Goal: Task Accomplishment & Management: Use online tool/utility

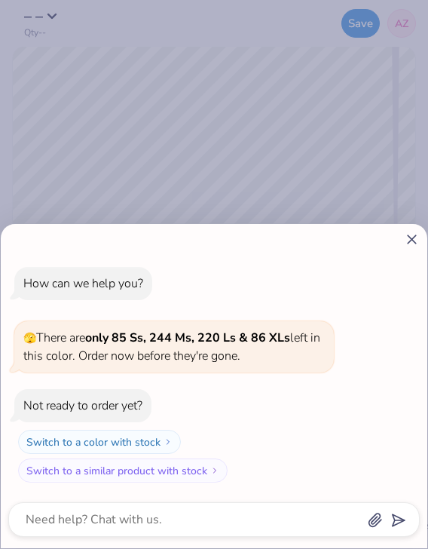
click at [412, 236] on icon at bounding box center [412, 239] width 16 height 16
type textarea "x"
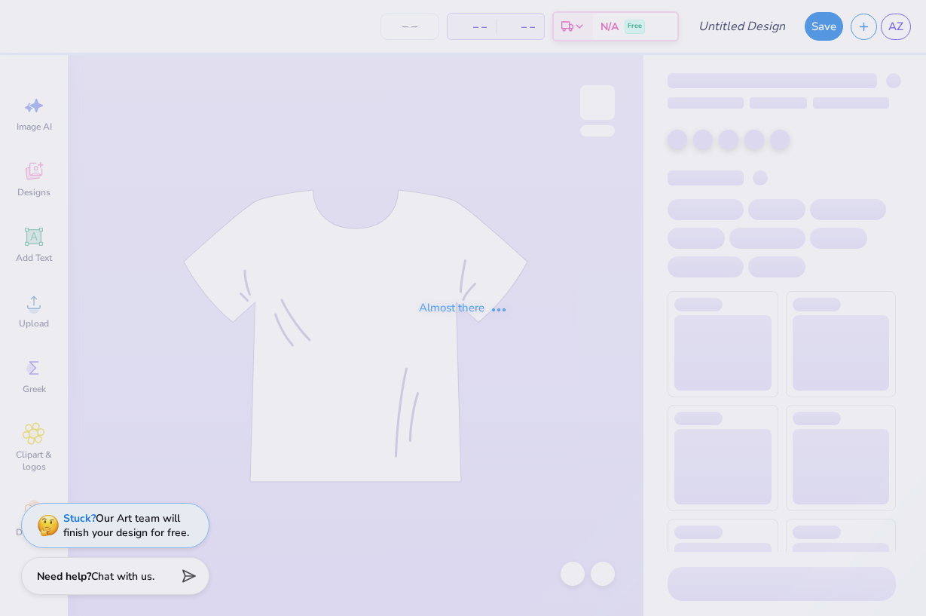
type input "prnts wknd hat"
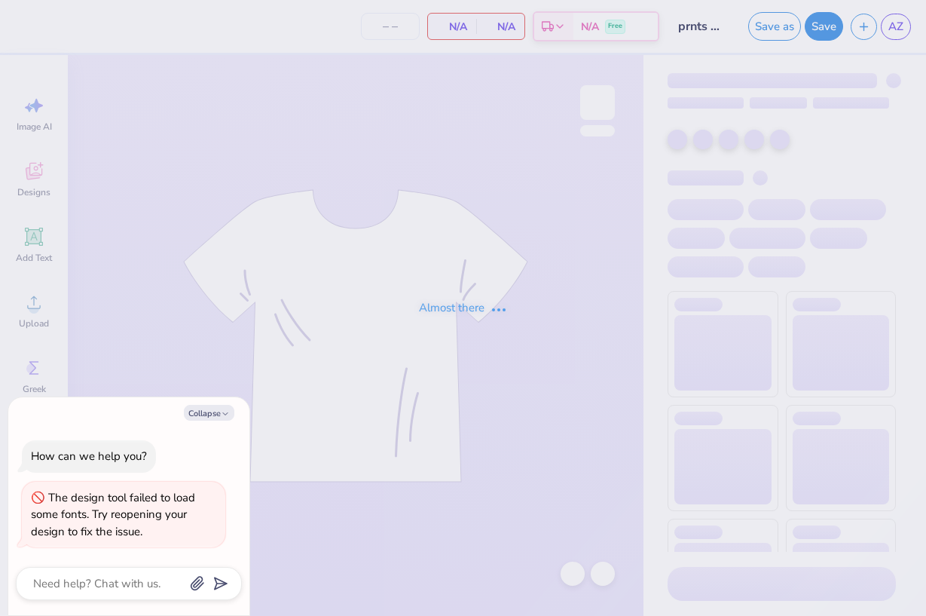
type input "15"
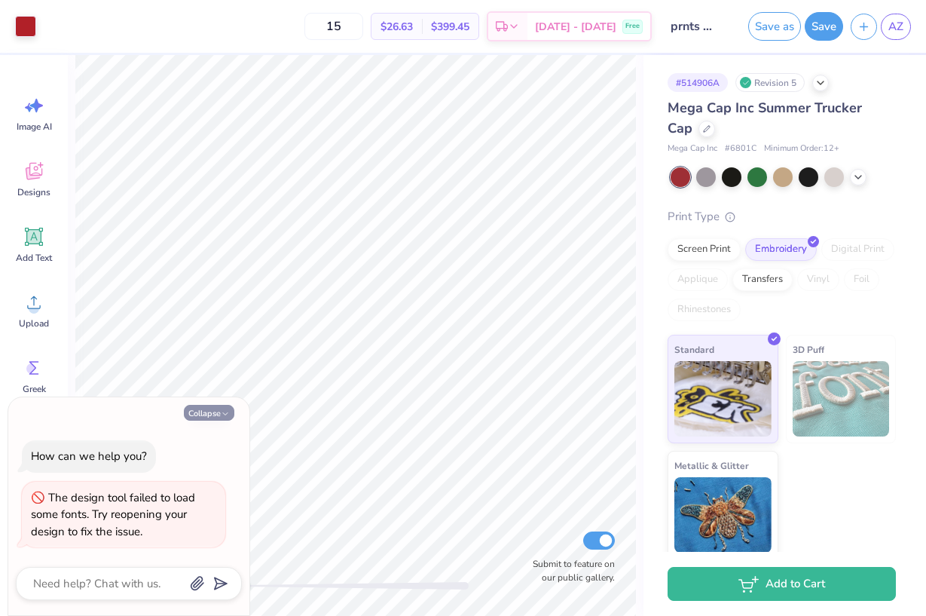
click at [216, 415] on button "Collapse" at bounding box center [209, 413] width 50 height 16
type textarea "x"
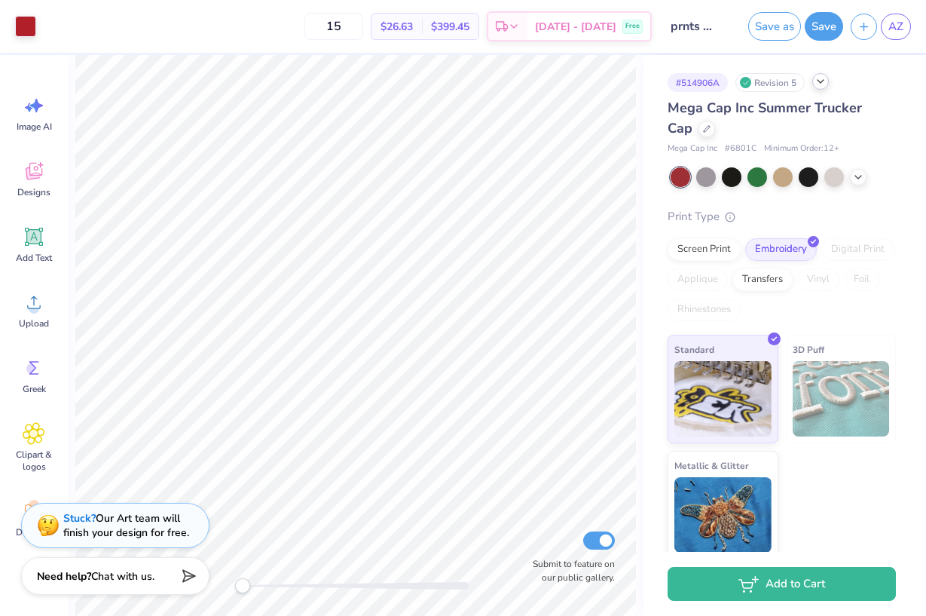
click at [823, 86] on icon at bounding box center [821, 81] width 12 height 12
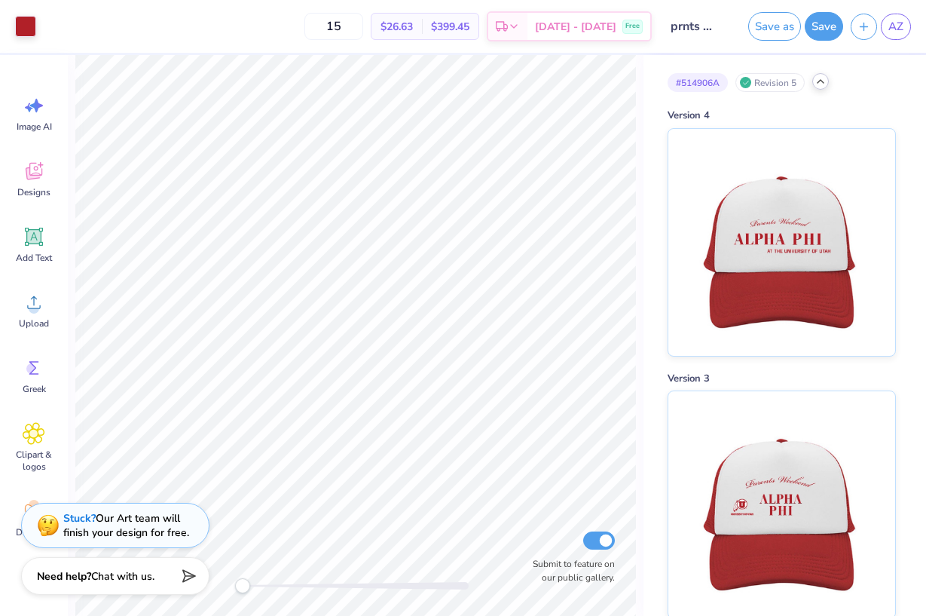
click at [818, 87] on icon at bounding box center [821, 81] width 12 height 12
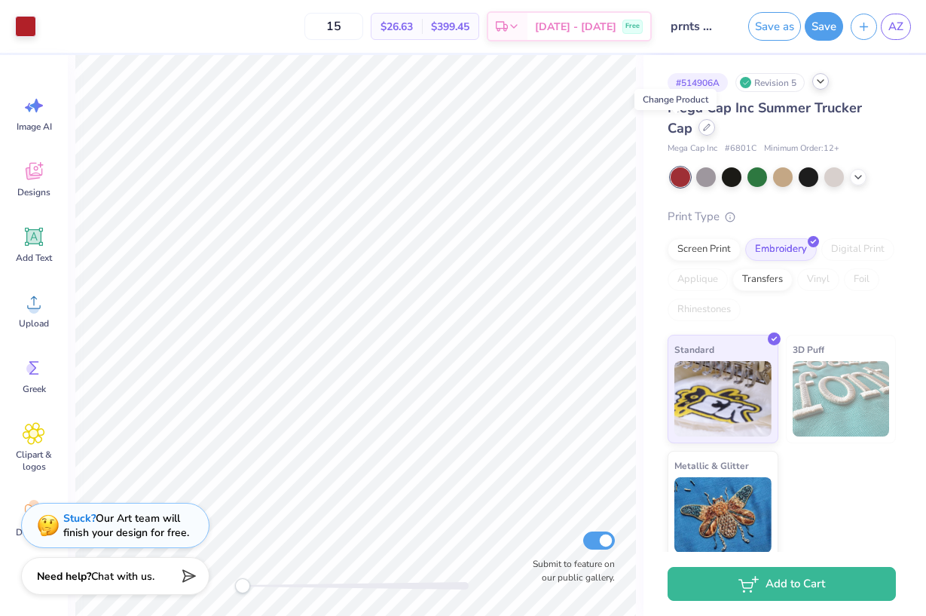
click at [699, 133] on div at bounding box center [707, 127] width 17 height 17
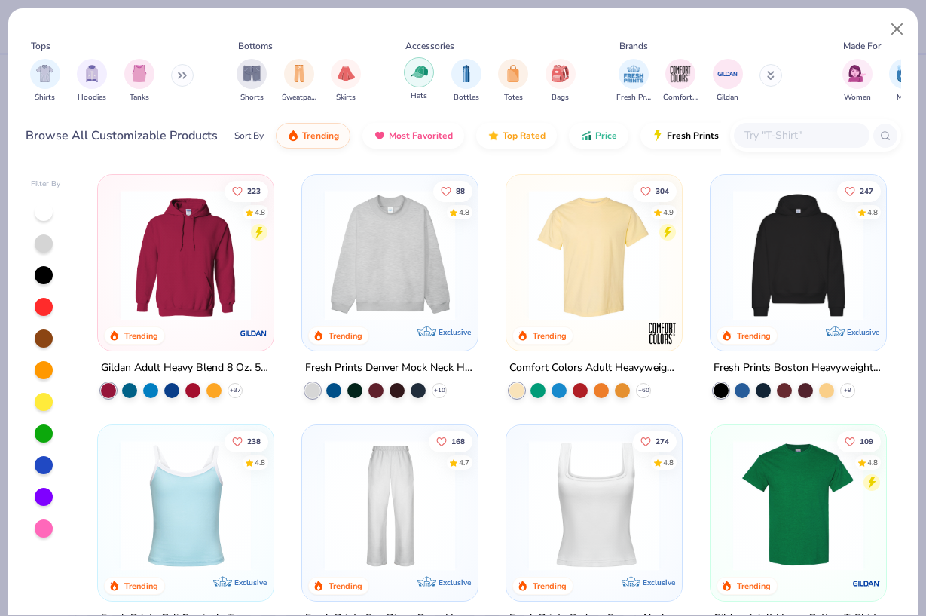
click at [421, 76] on img "filter for Hats" at bounding box center [419, 71] width 17 height 17
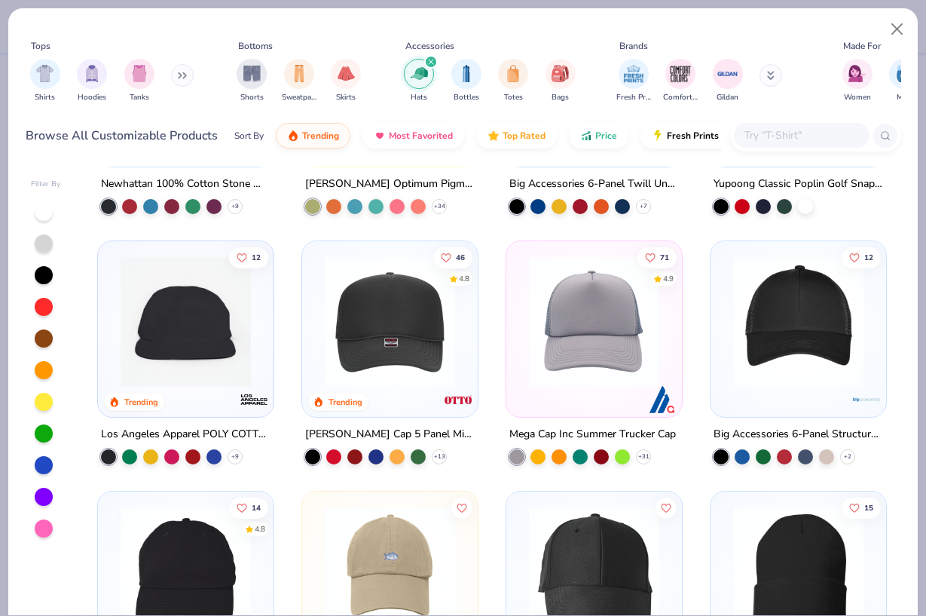
scroll to position [193, 0]
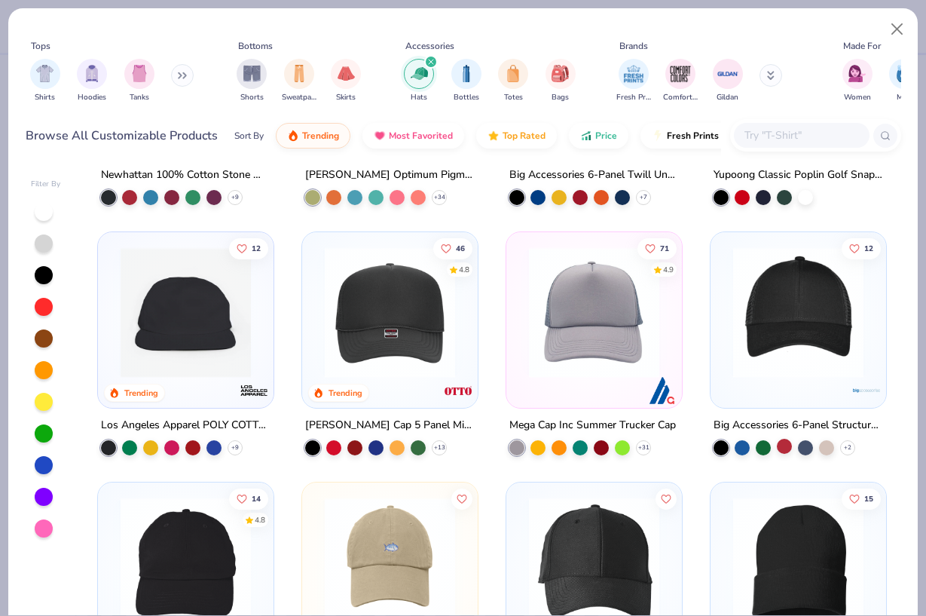
click at [782, 447] on div at bounding box center [784, 446] width 15 height 15
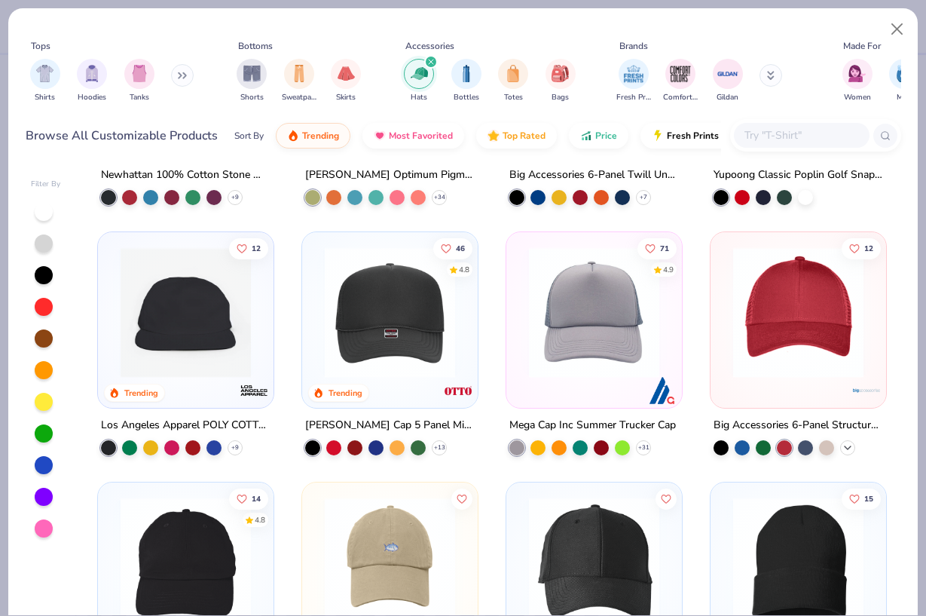
click at [847, 446] on icon at bounding box center [848, 448] width 12 height 12
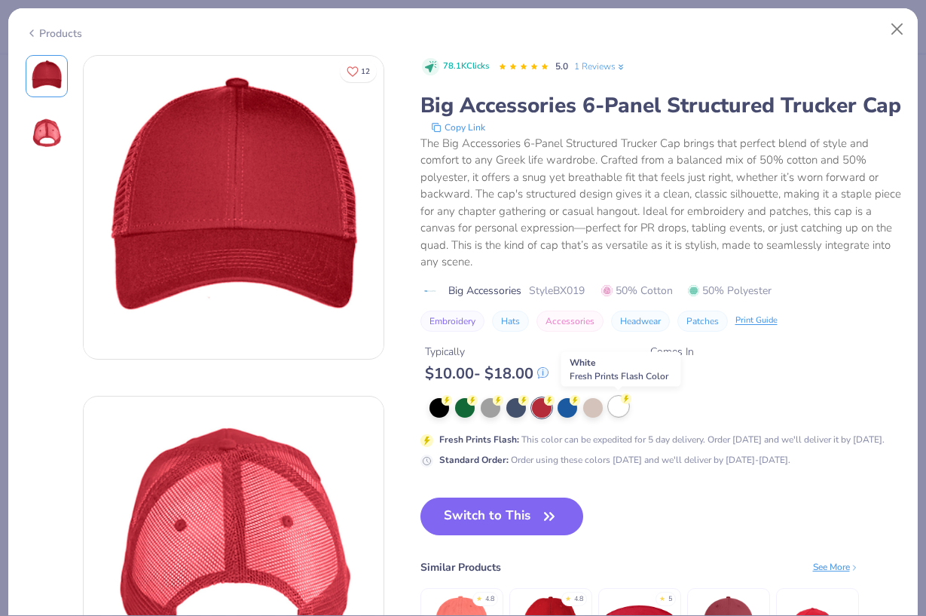
click at [617, 412] on div at bounding box center [619, 406] width 20 height 20
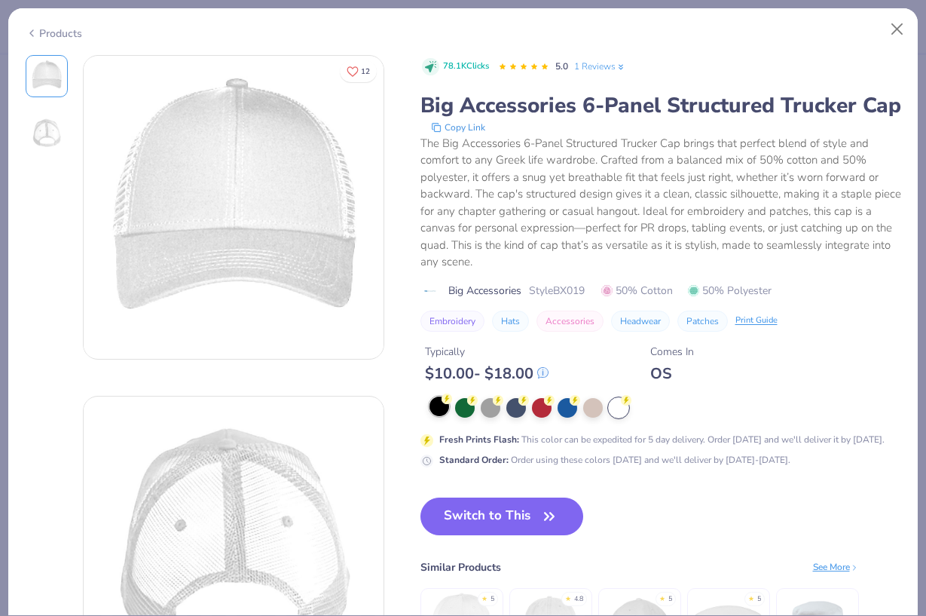
click at [442, 406] on div at bounding box center [440, 406] width 20 height 20
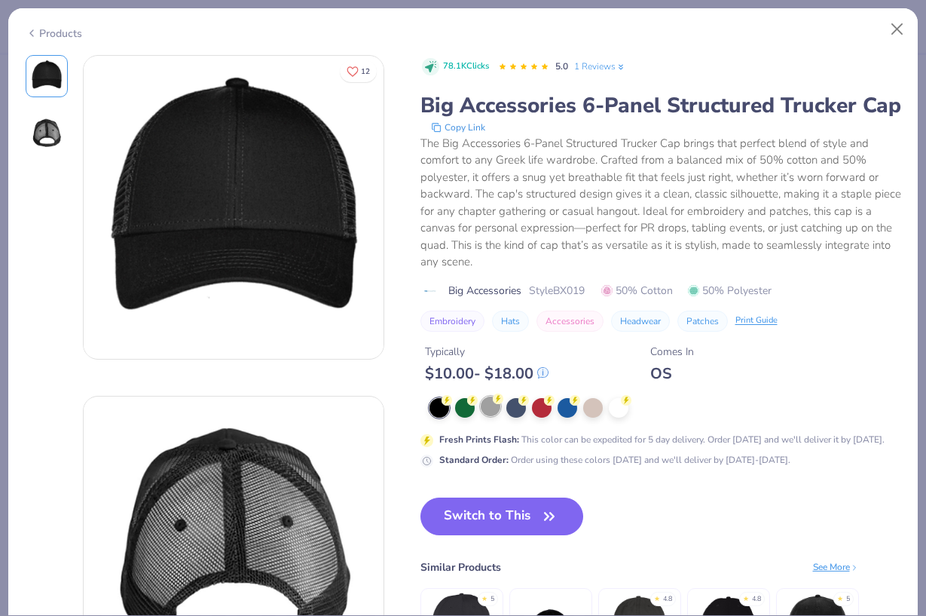
click at [485, 410] on div at bounding box center [491, 406] width 20 height 20
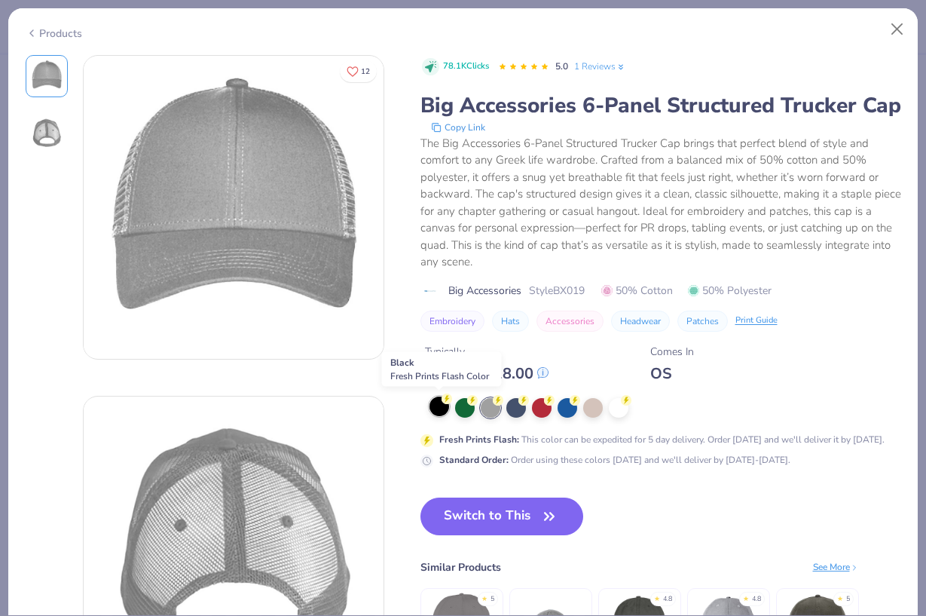
click at [435, 412] on div at bounding box center [440, 406] width 20 height 20
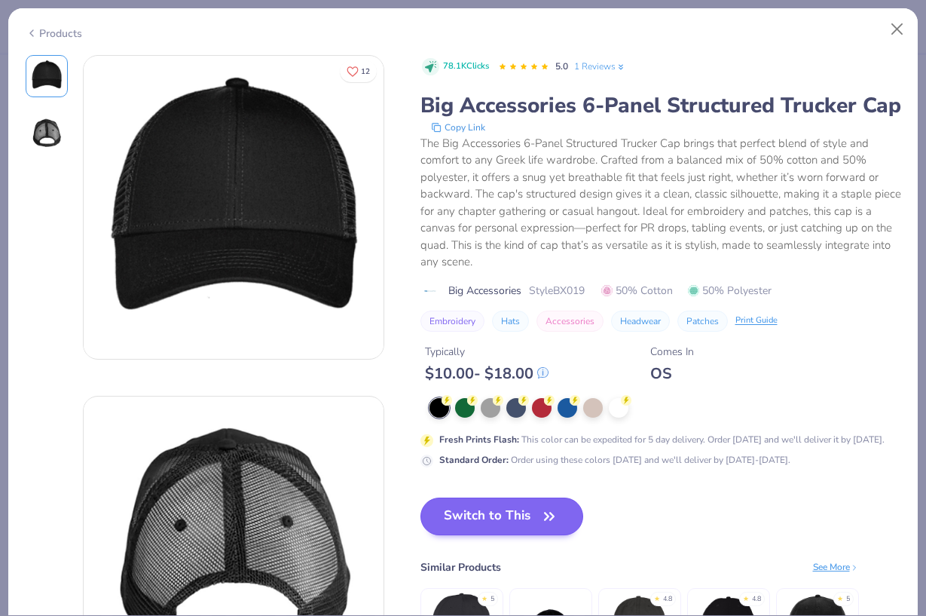
click at [519, 514] on button "Switch to This" at bounding box center [503, 516] width 164 height 38
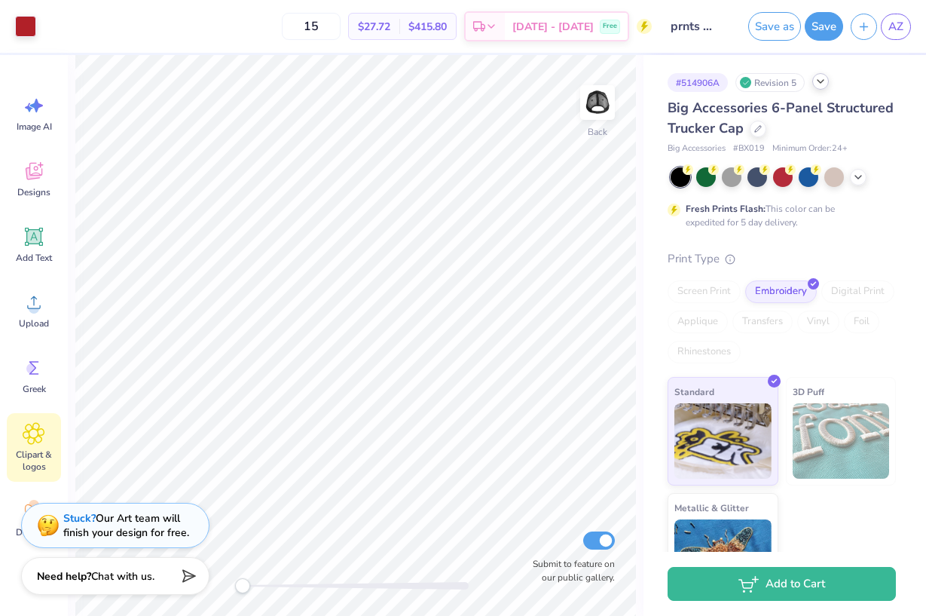
click at [35, 451] on span "Clipart & logos" at bounding box center [34, 460] width 50 height 24
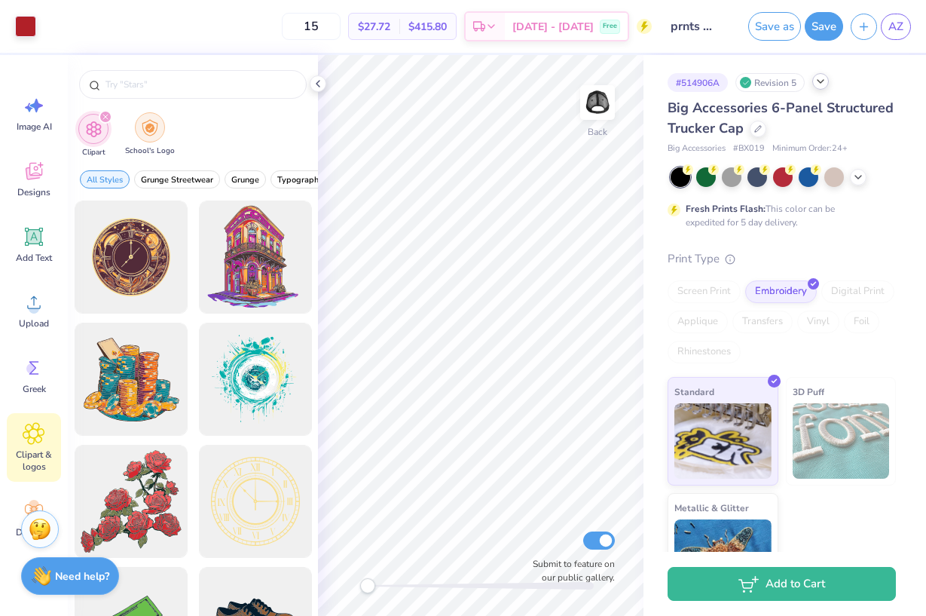
click at [152, 131] on img "filter for School's Logo" at bounding box center [150, 127] width 17 height 17
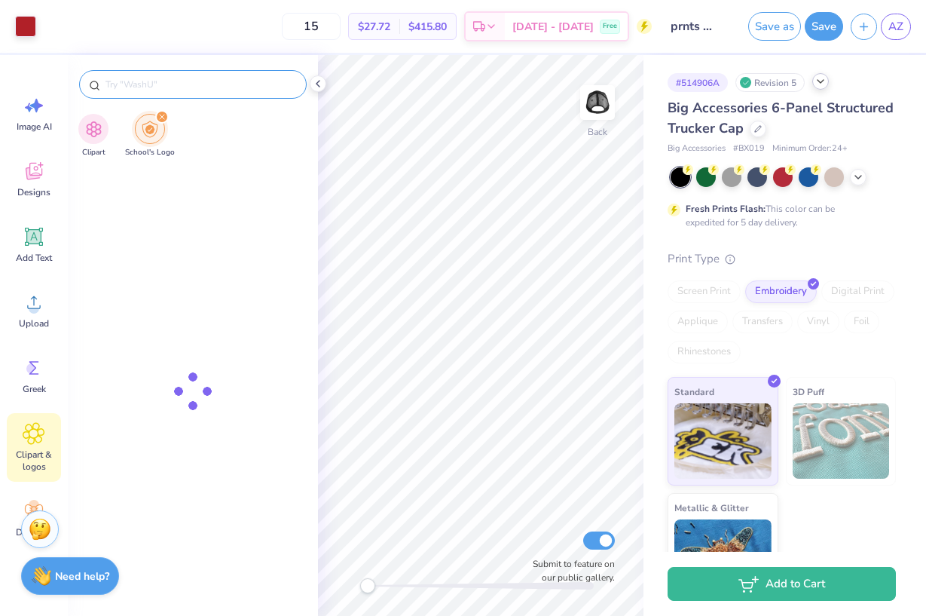
click at [151, 84] on input "text" at bounding box center [200, 84] width 193 height 15
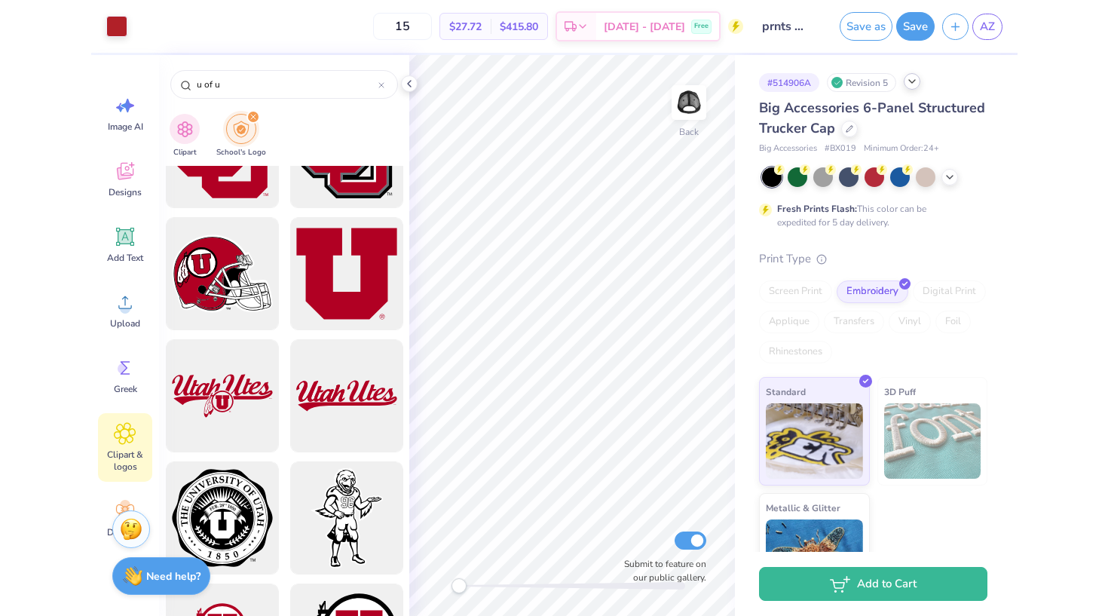
scroll to position [558, 0]
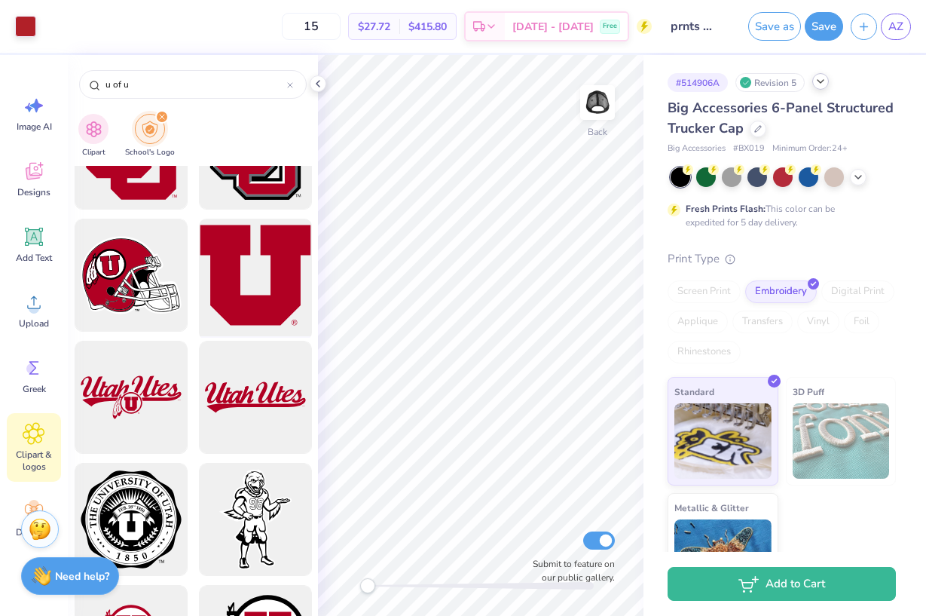
type input "u of u"
click at [247, 301] on div at bounding box center [255, 275] width 124 height 124
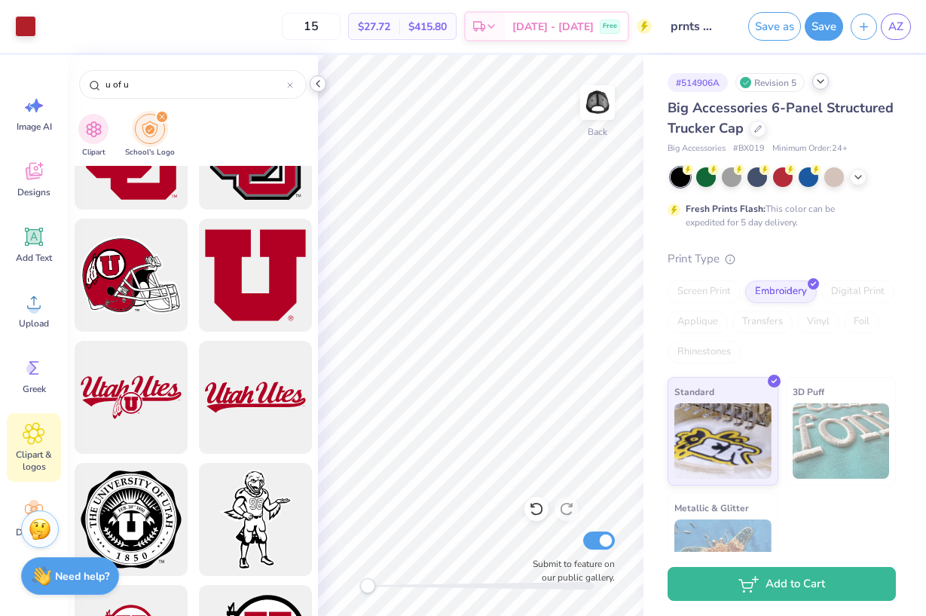
click at [320, 84] on icon at bounding box center [318, 84] width 12 height 12
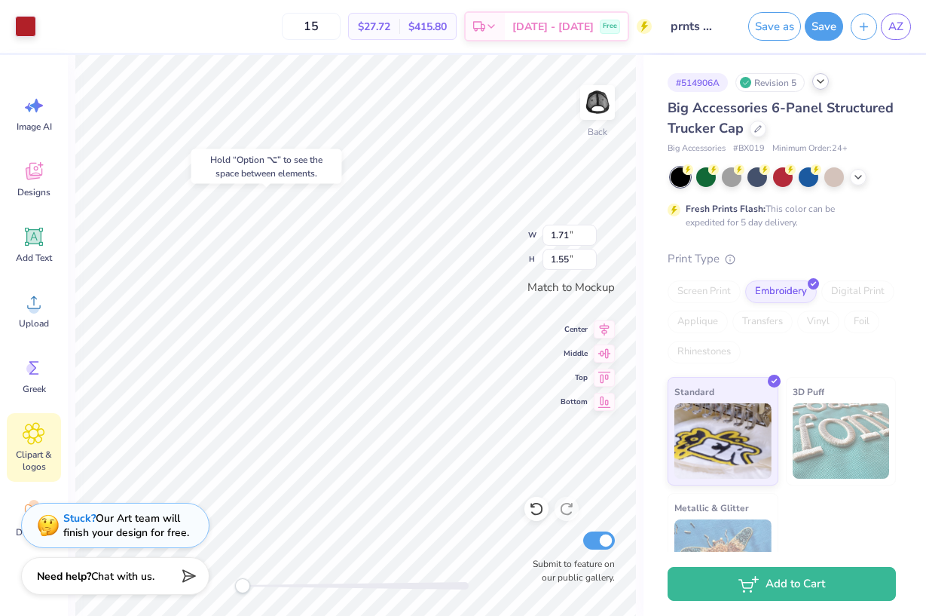
type input "3.24"
type input "0.18"
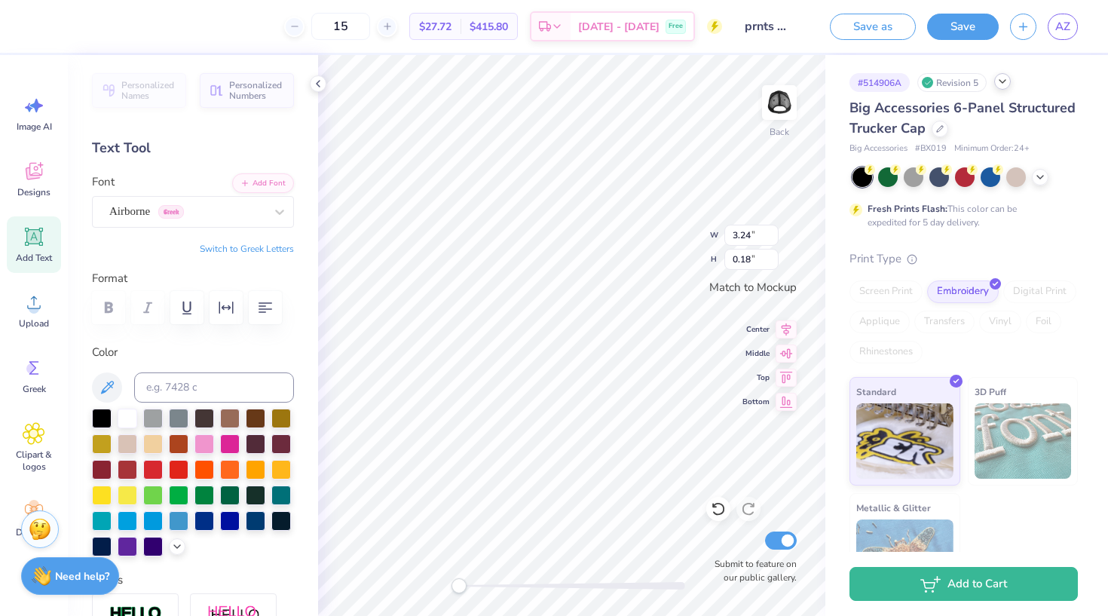
type input "4.48"
type input "1.37"
type input "1.71"
type input "1.55"
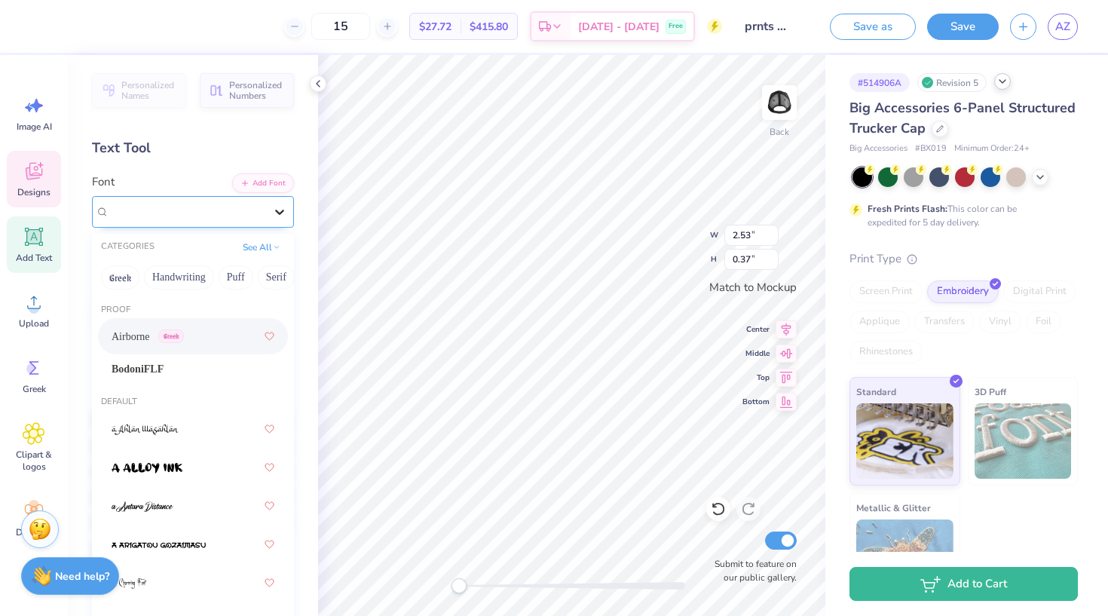
click at [282, 219] on div at bounding box center [279, 211] width 27 height 27
click at [203, 376] on div "BodoniFLF" at bounding box center [193, 369] width 163 height 16
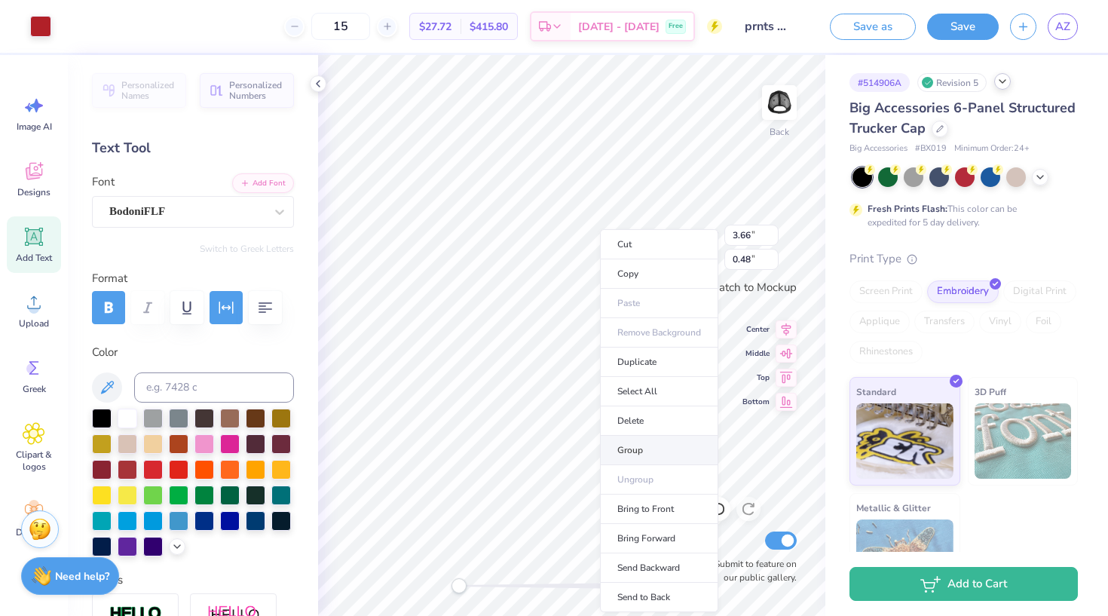
click at [647, 445] on li "Group" at bounding box center [659, 450] width 118 height 29
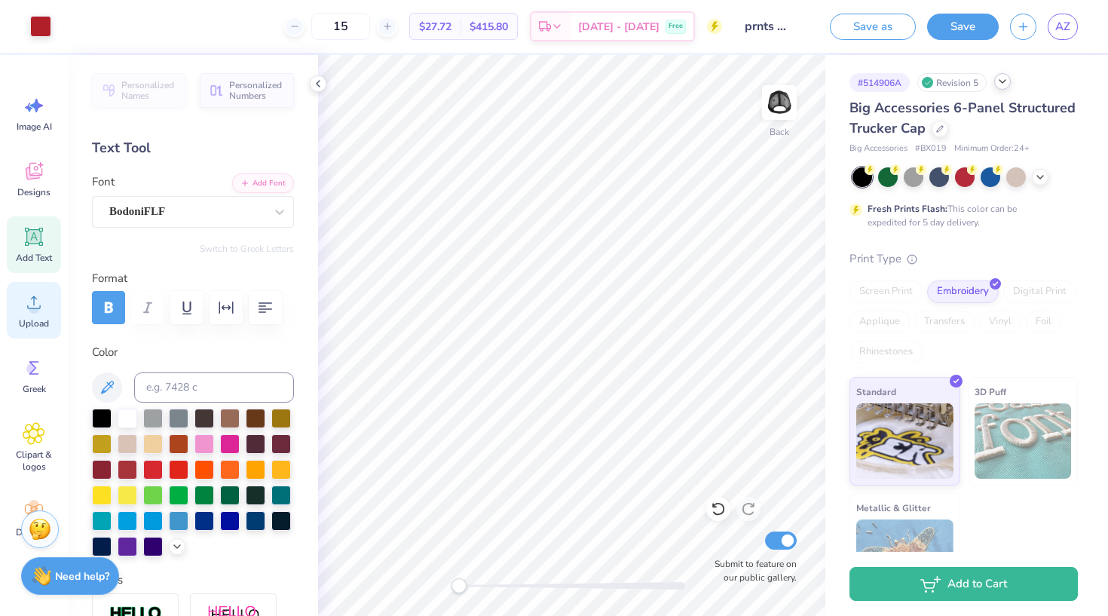
click at [36, 321] on span "Upload" at bounding box center [34, 323] width 30 height 12
click at [50, 164] on div "Designs" at bounding box center [34, 179] width 54 height 57
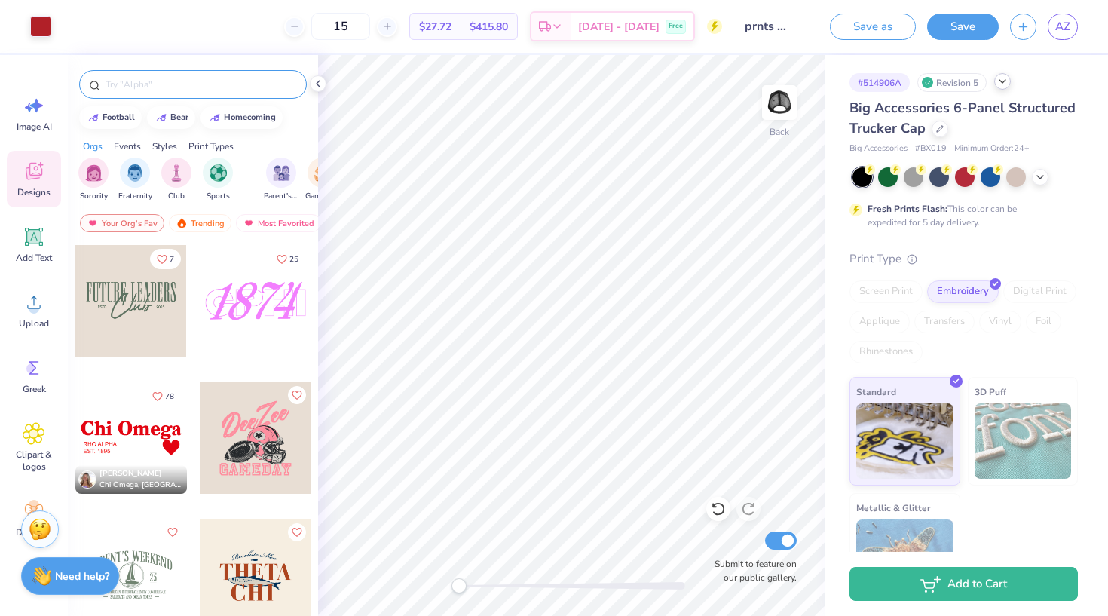
click at [180, 86] on input "text" at bounding box center [200, 84] width 193 height 15
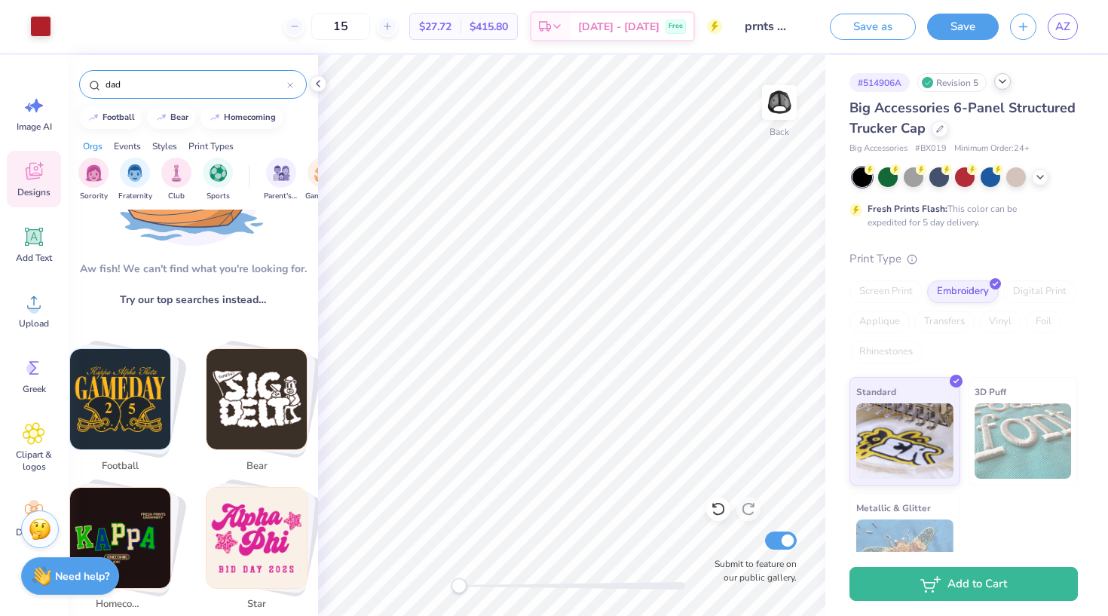
scroll to position [146, 0]
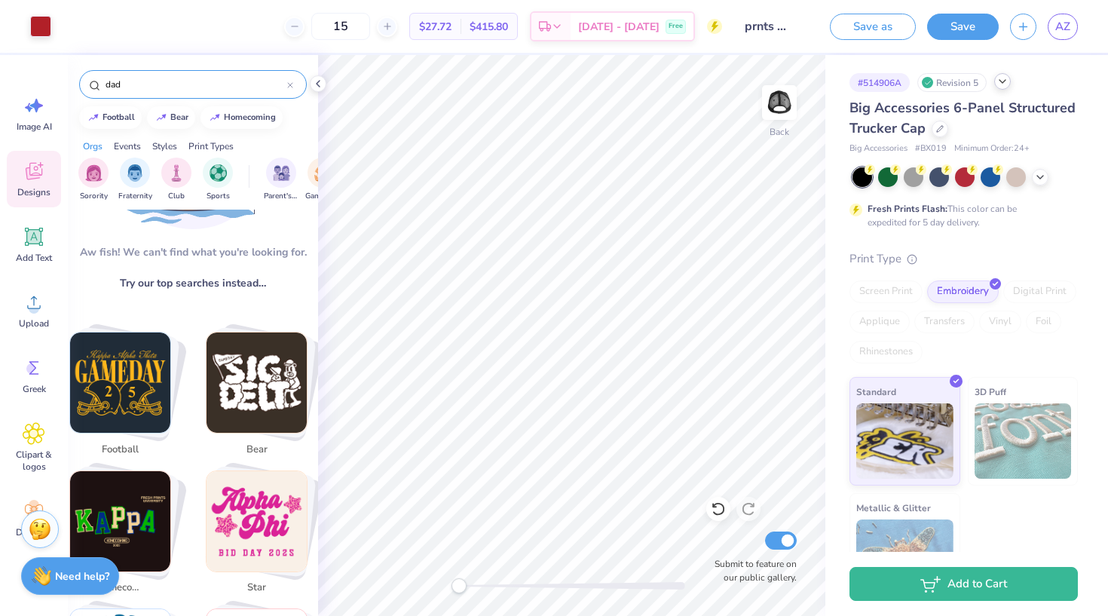
click at [128, 422] on img "Stack Card Button football" at bounding box center [120, 382] width 100 height 100
type input "football"
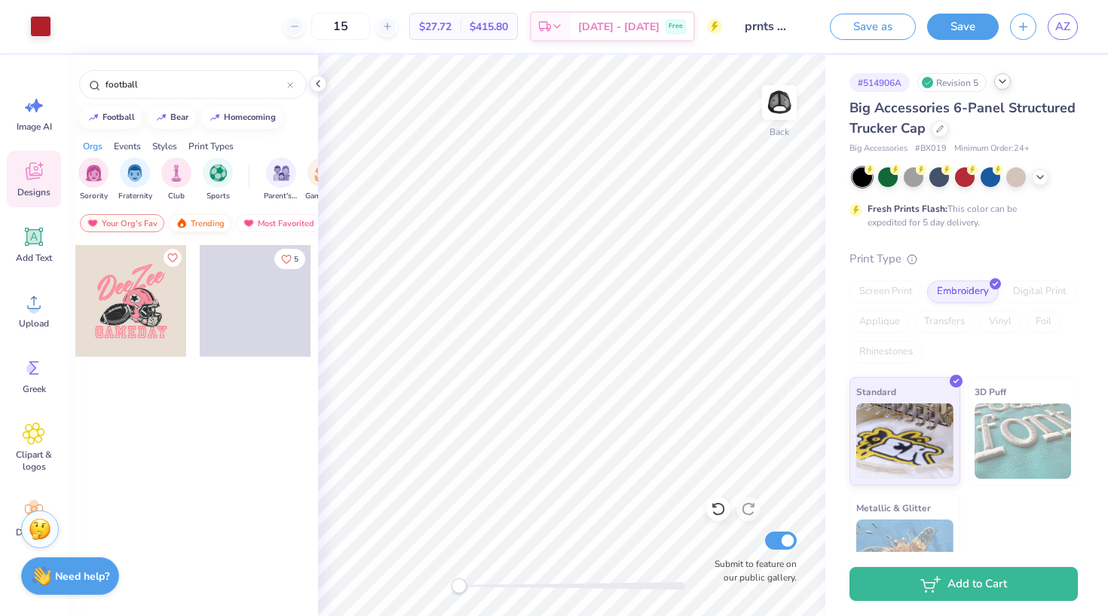
click at [202, 220] on div "Trending" at bounding box center [200, 223] width 63 height 18
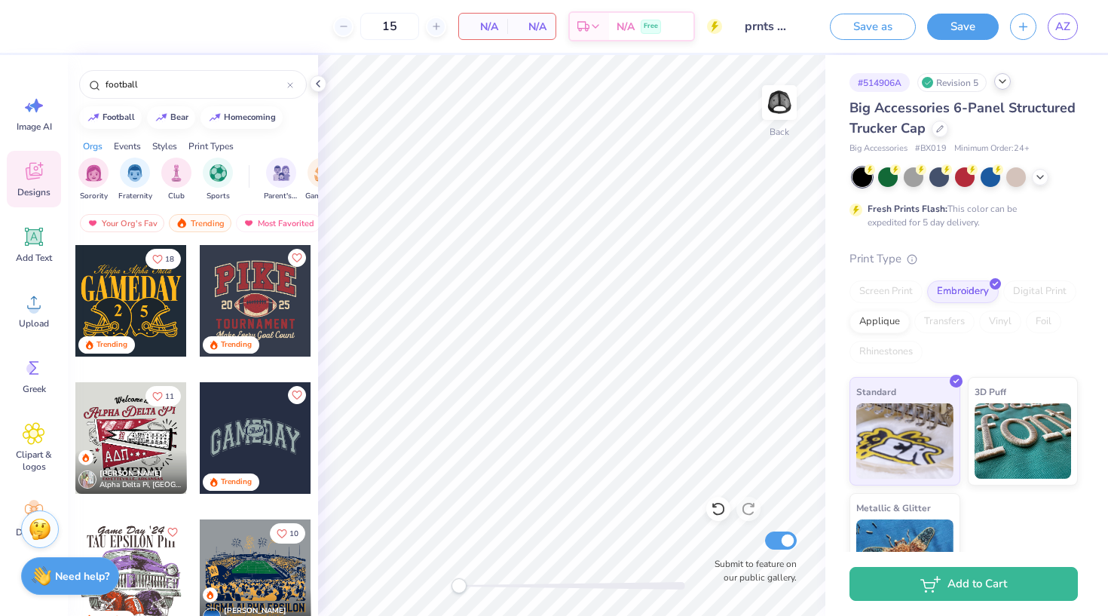
click at [279, 317] on div at bounding box center [256, 301] width 112 height 112
click at [255, 433] on div at bounding box center [256, 438] width 112 height 112
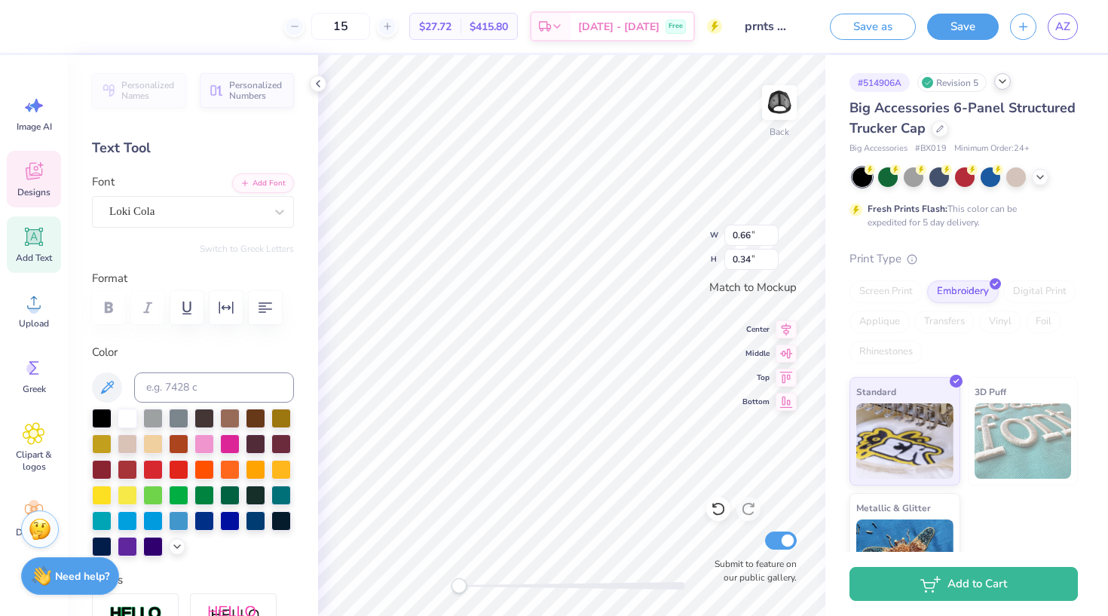
type textarea "A"
type textarea "aphi"
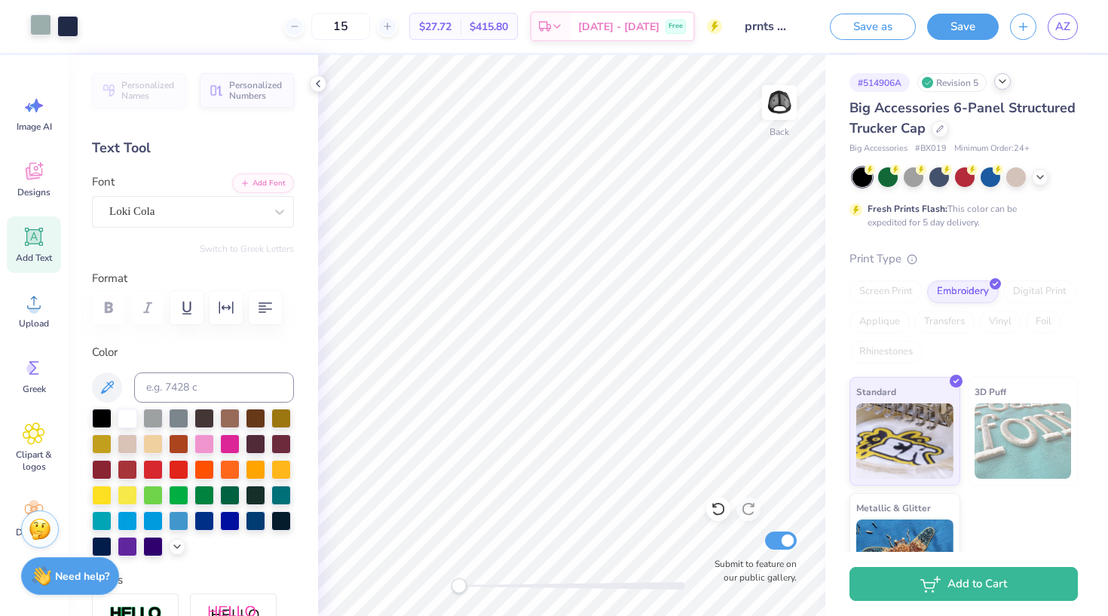
click at [44, 26] on div at bounding box center [40, 24] width 21 height 21
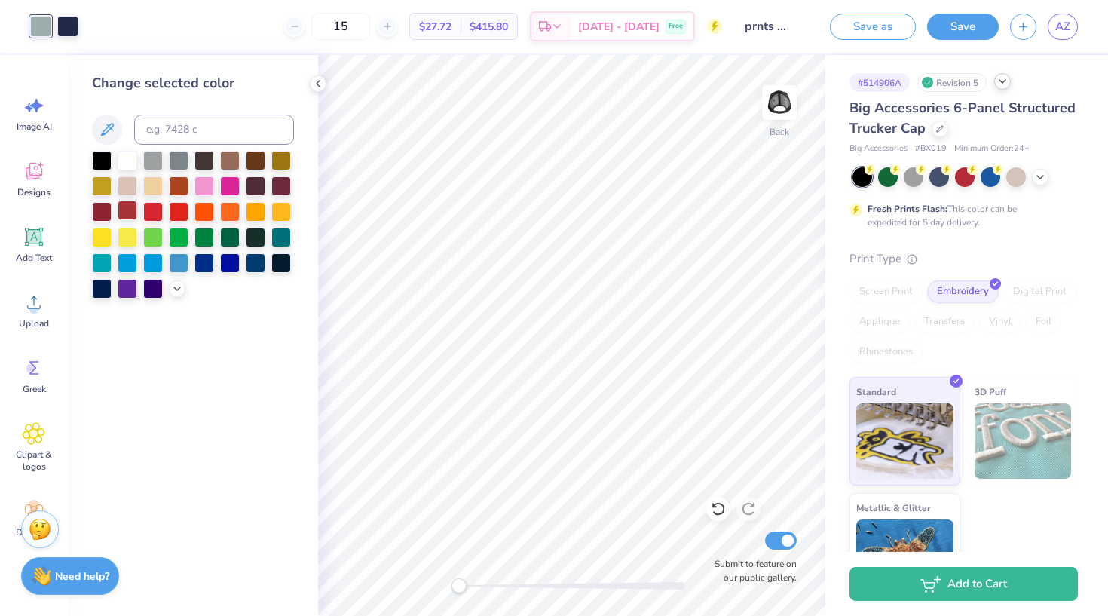
click at [129, 218] on div at bounding box center [128, 210] width 20 height 20
click at [72, 20] on div at bounding box center [67, 24] width 21 height 21
click at [158, 209] on div at bounding box center [153, 210] width 20 height 20
click at [103, 220] on div at bounding box center [102, 210] width 20 height 20
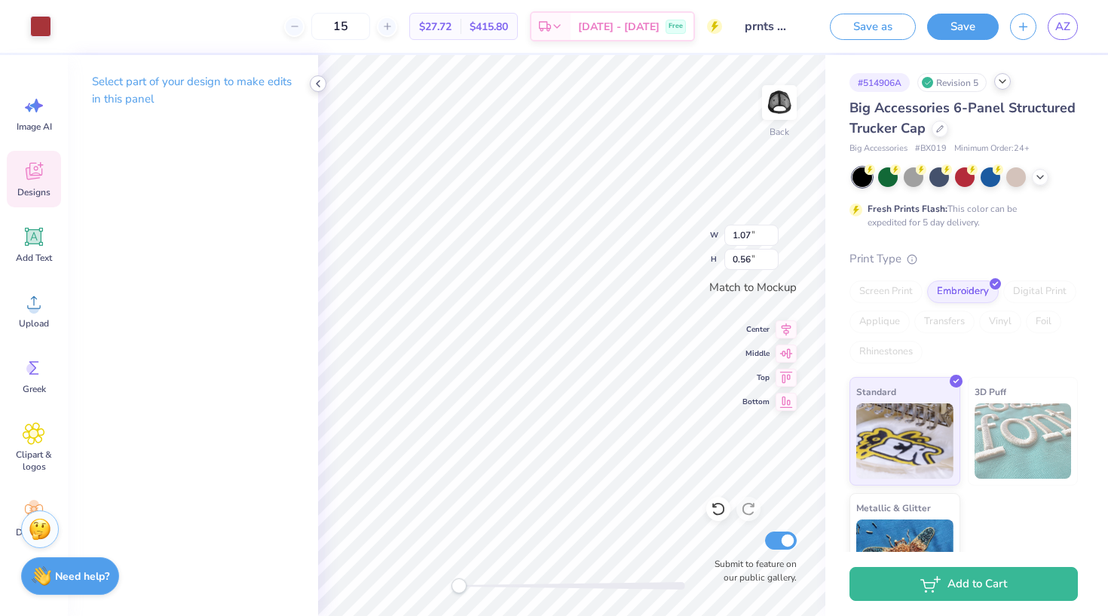
click at [318, 82] on icon at bounding box center [318, 84] width 12 height 12
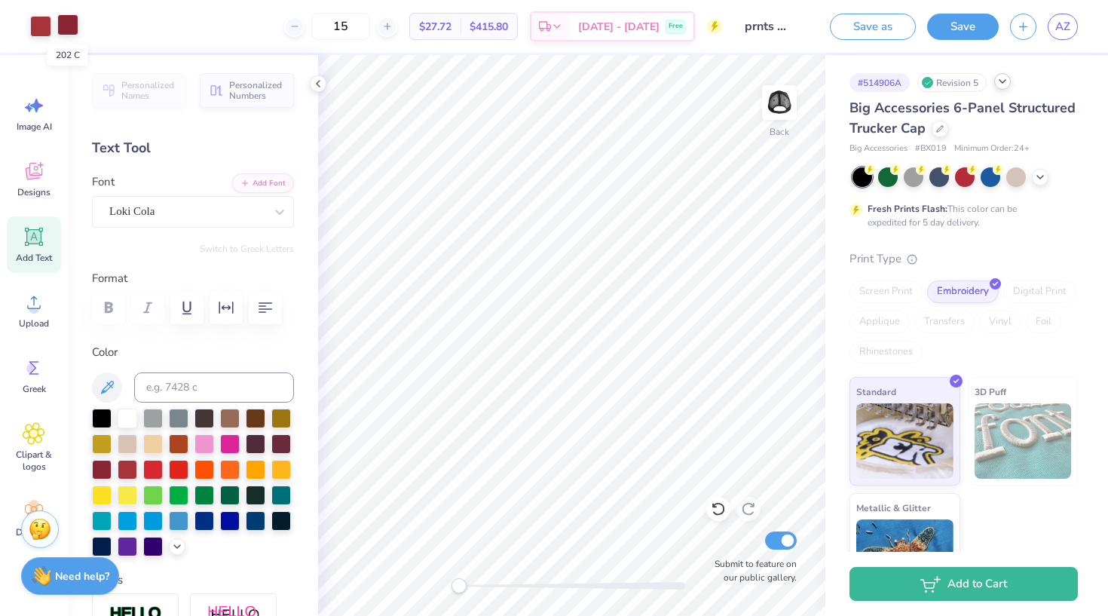
click at [68, 24] on div at bounding box center [67, 24] width 21 height 21
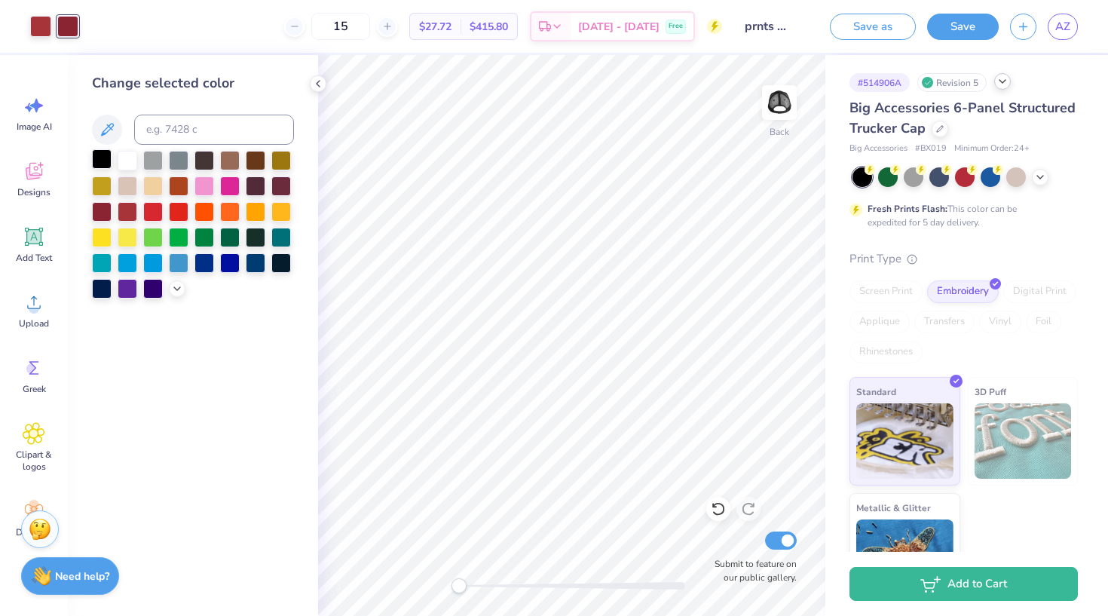
click at [105, 162] on div at bounding box center [102, 159] width 20 height 20
click at [208, 164] on div at bounding box center [204, 159] width 20 height 20
click at [321, 84] on icon at bounding box center [318, 84] width 12 height 12
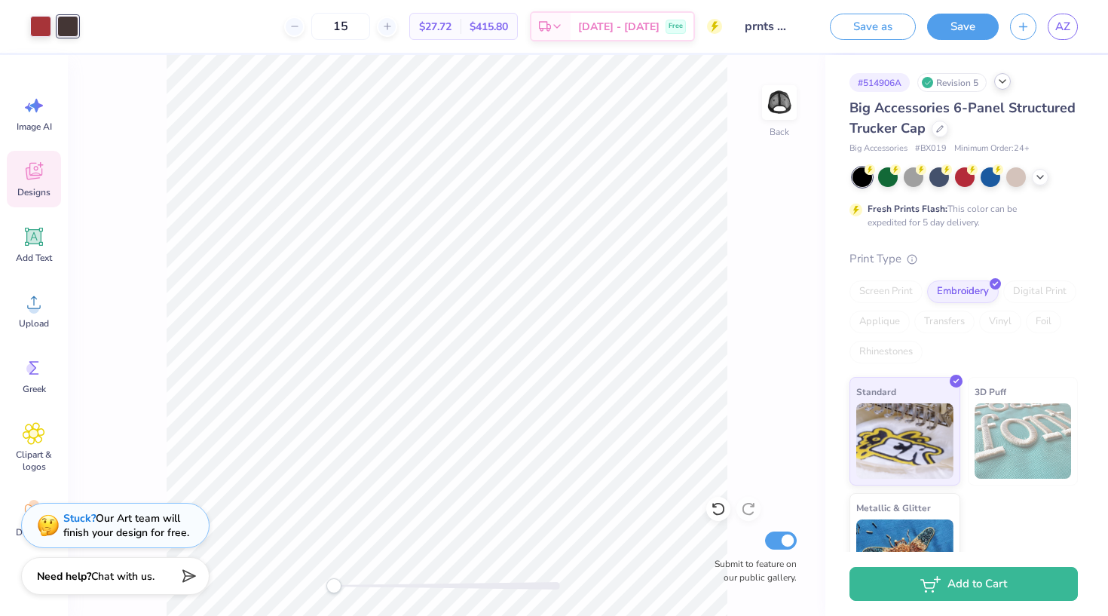
click at [35, 170] on icon at bounding box center [34, 171] width 23 height 23
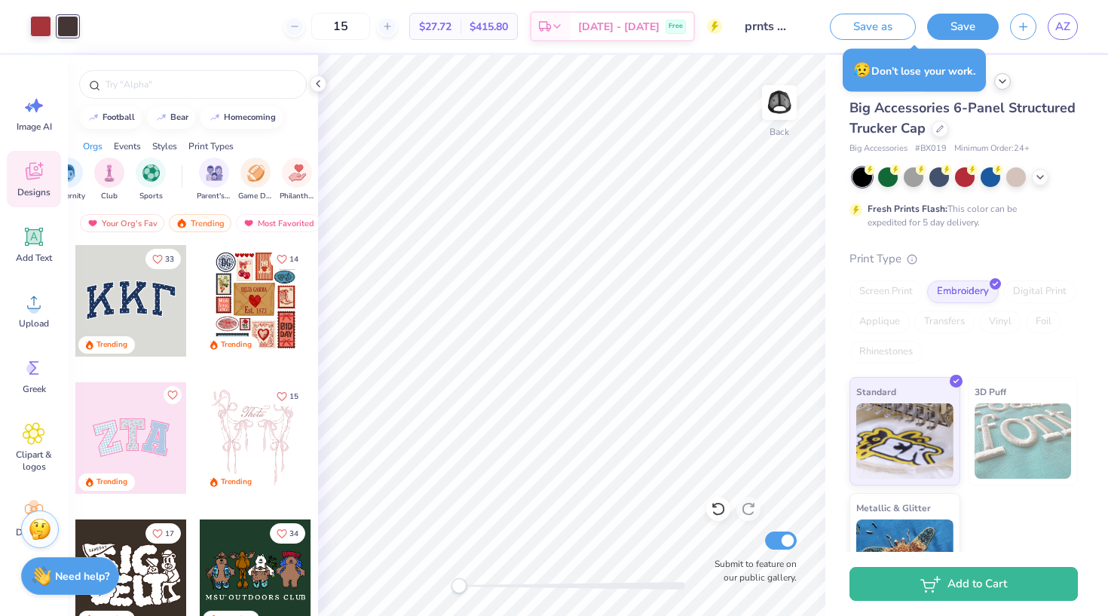
scroll to position [0, 86]
click at [197, 172] on img "filter for Parent's Weekend" at bounding box center [195, 171] width 17 height 17
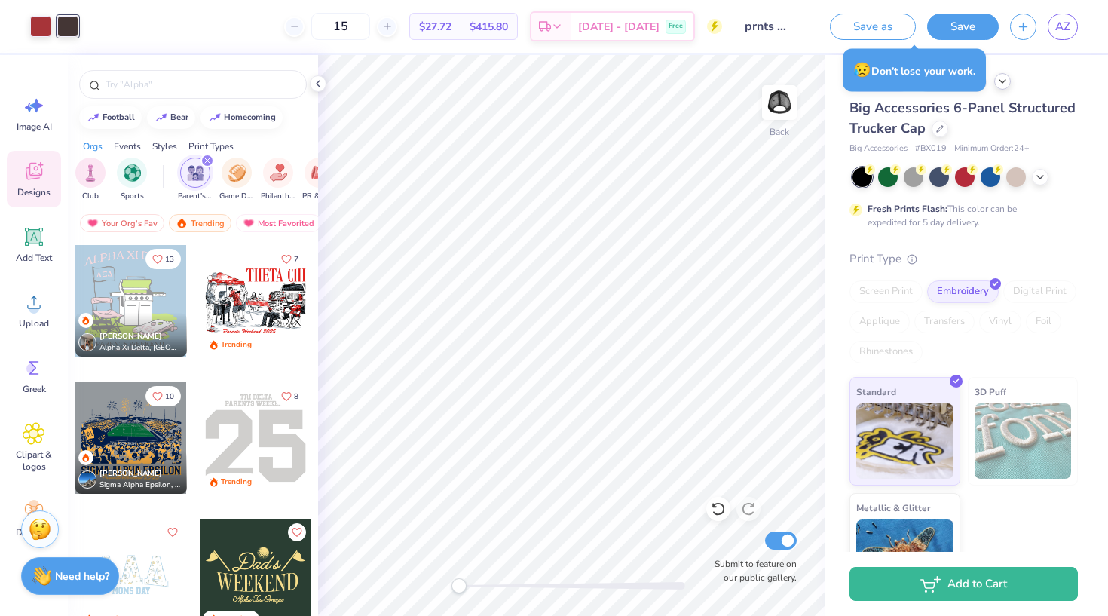
click at [204, 197] on span "Parent's Weekend" at bounding box center [195, 196] width 35 height 11
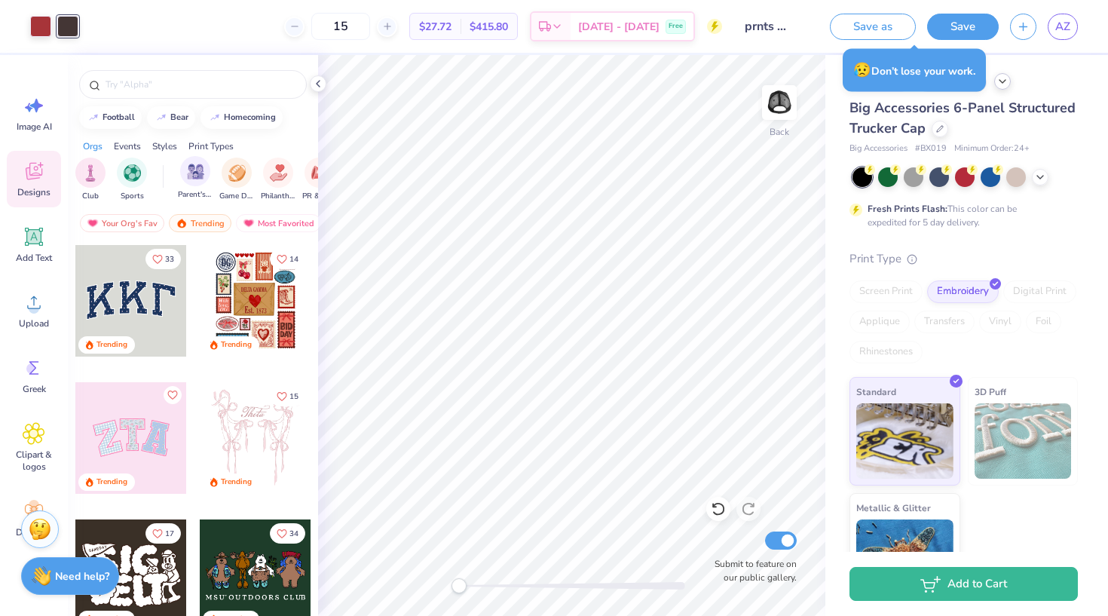
click at [207, 197] on span "Parent's Weekend" at bounding box center [195, 194] width 35 height 11
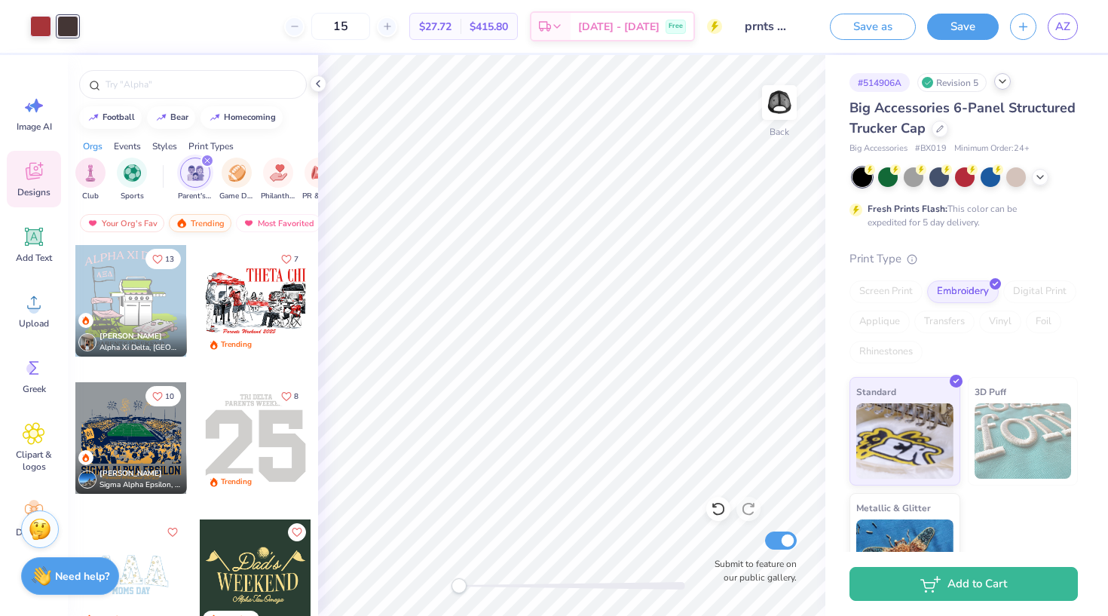
click at [200, 221] on div "Trending" at bounding box center [200, 223] width 63 height 18
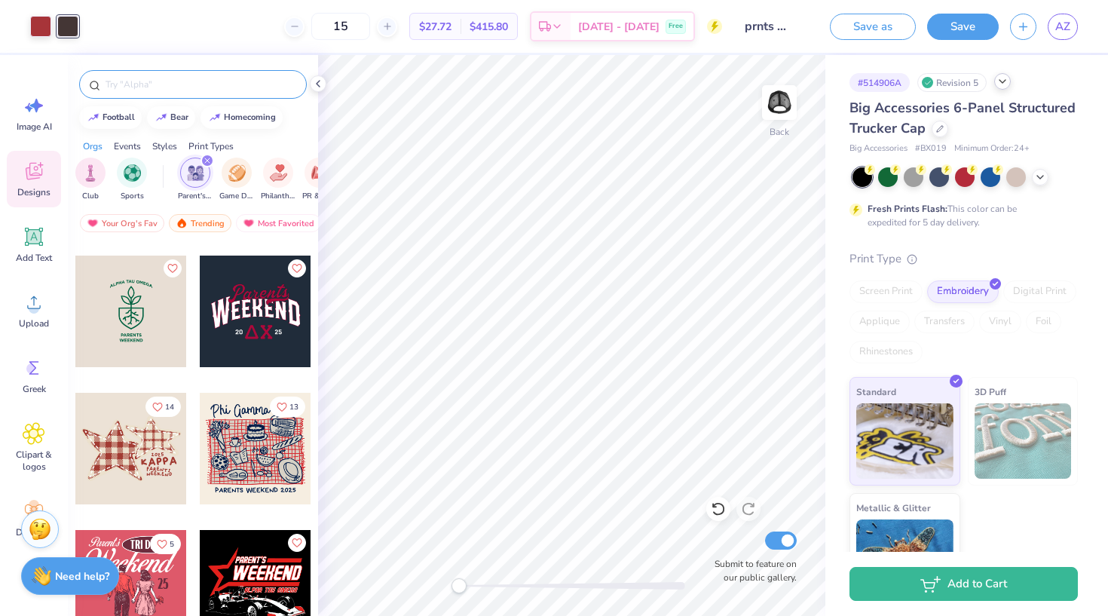
scroll to position [772, 0]
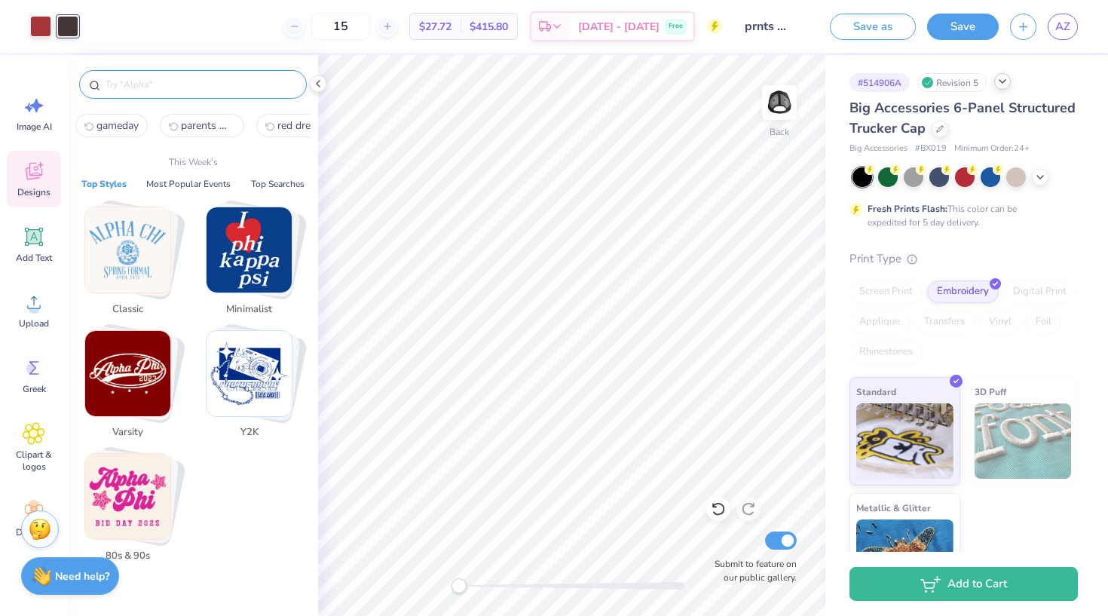
click at [176, 80] on input "text" at bounding box center [200, 84] width 193 height 15
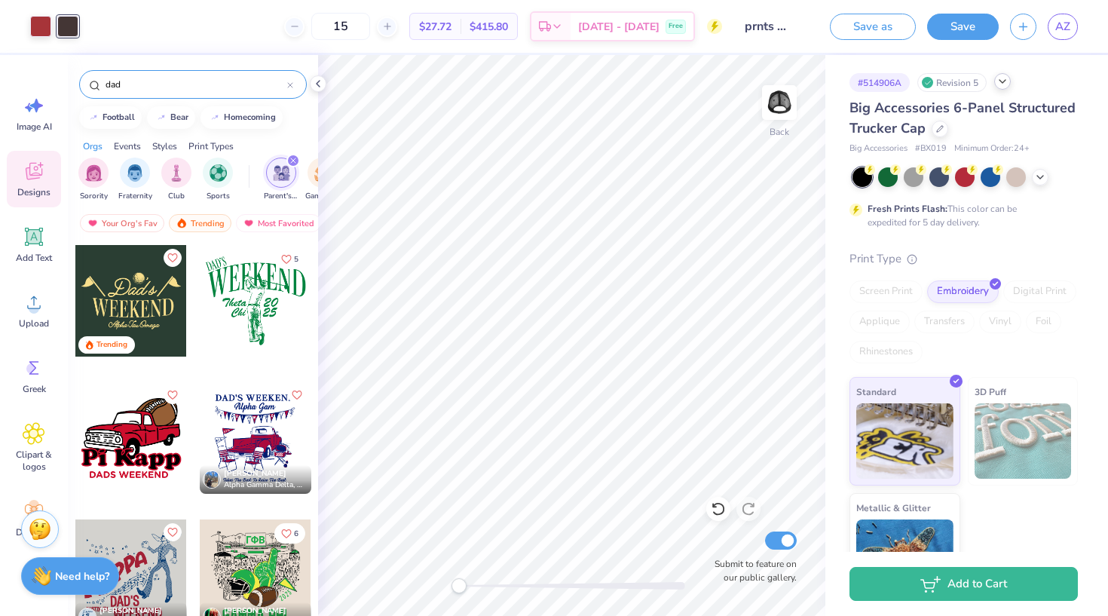
click at [290, 161] on icon "filter for Parent's Weekend" at bounding box center [293, 161] width 6 height 6
click at [149, 81] on input "dad" at bounding box center [195, 84] width 183 height 15
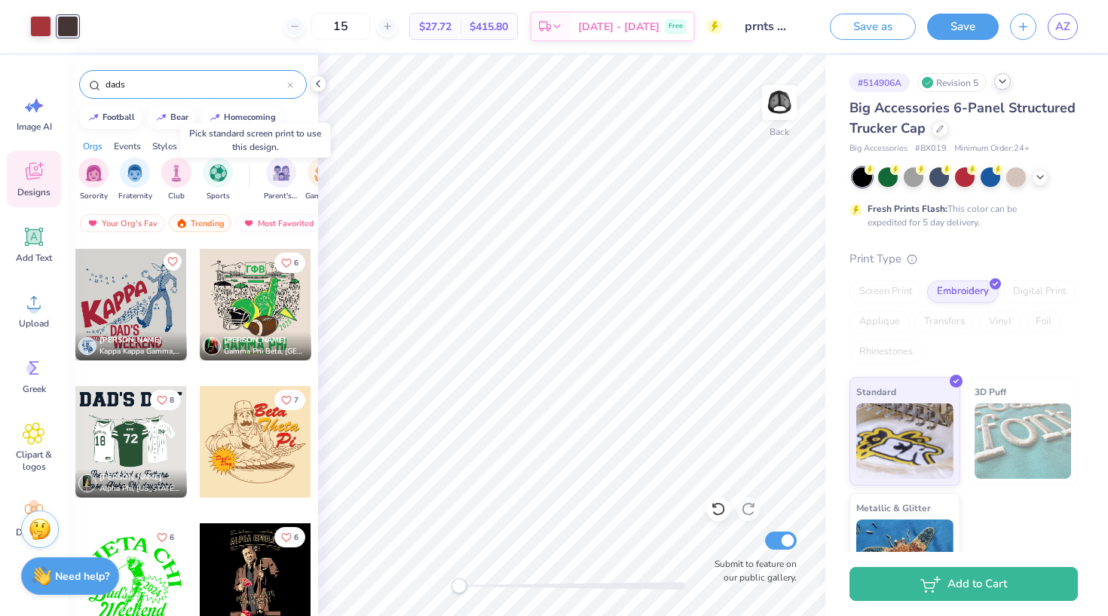
scroll to position [281, 0]
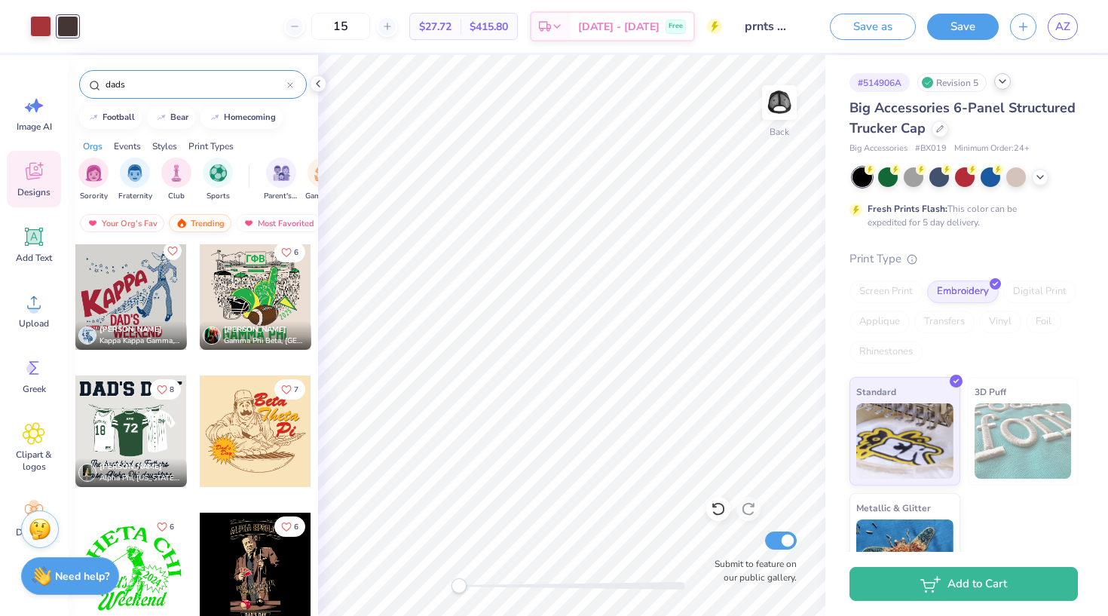
type input "dads"
click at [200, 219] on div "Trending" at bounding box center [200, 223] width 63 height 18
click at [197, 225] on div "Trending" at bounding box center [200, 223] width 63 height 18
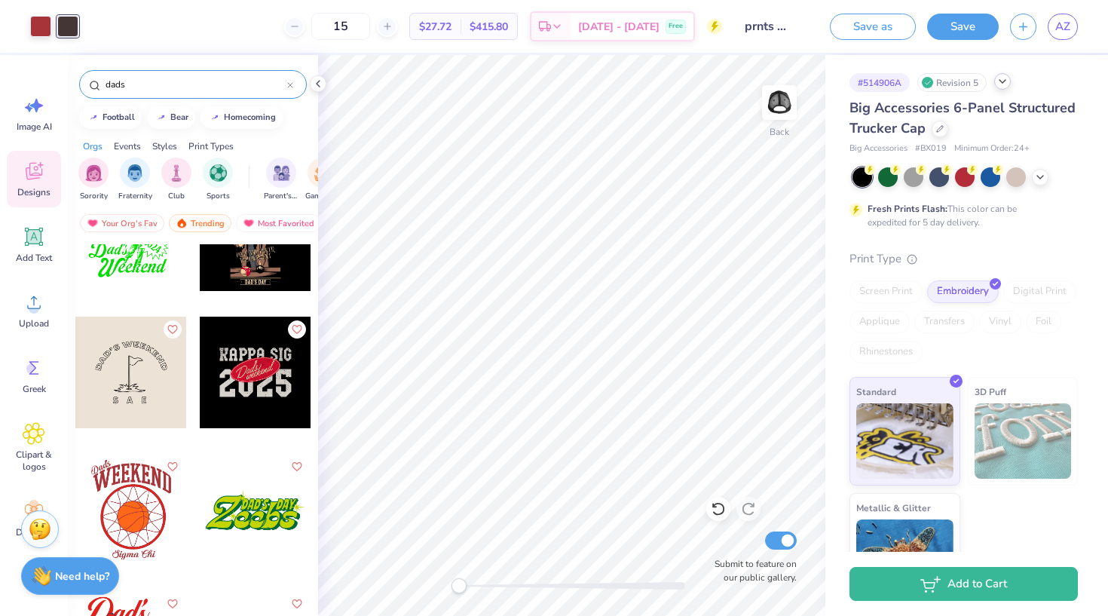
scroll to position [605, 0]
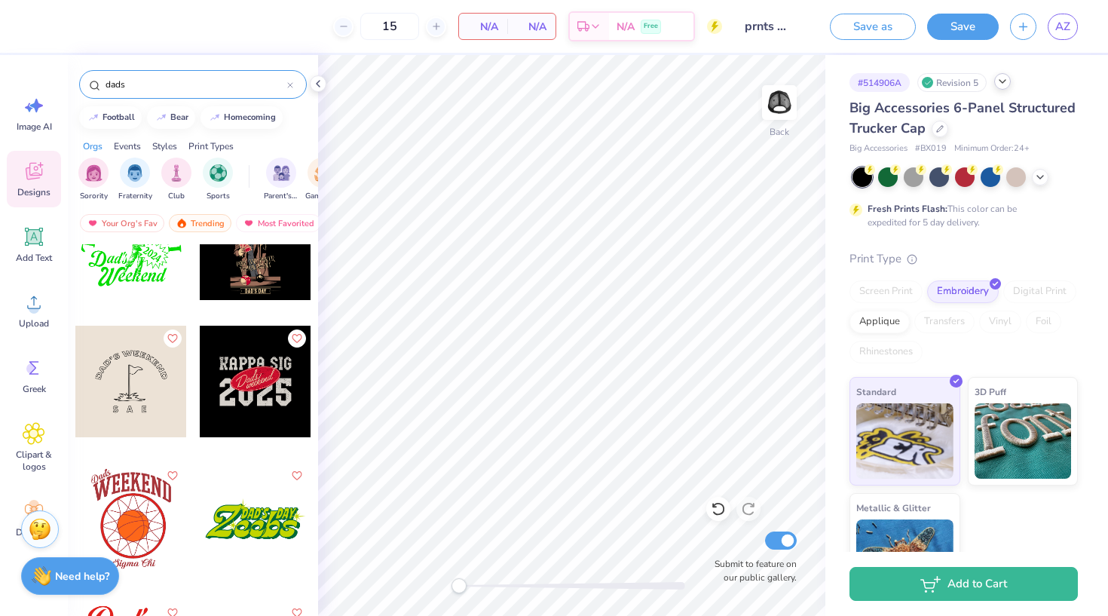
click at [258, 388] on div at bounding box center [256, 382] width 112 height 112
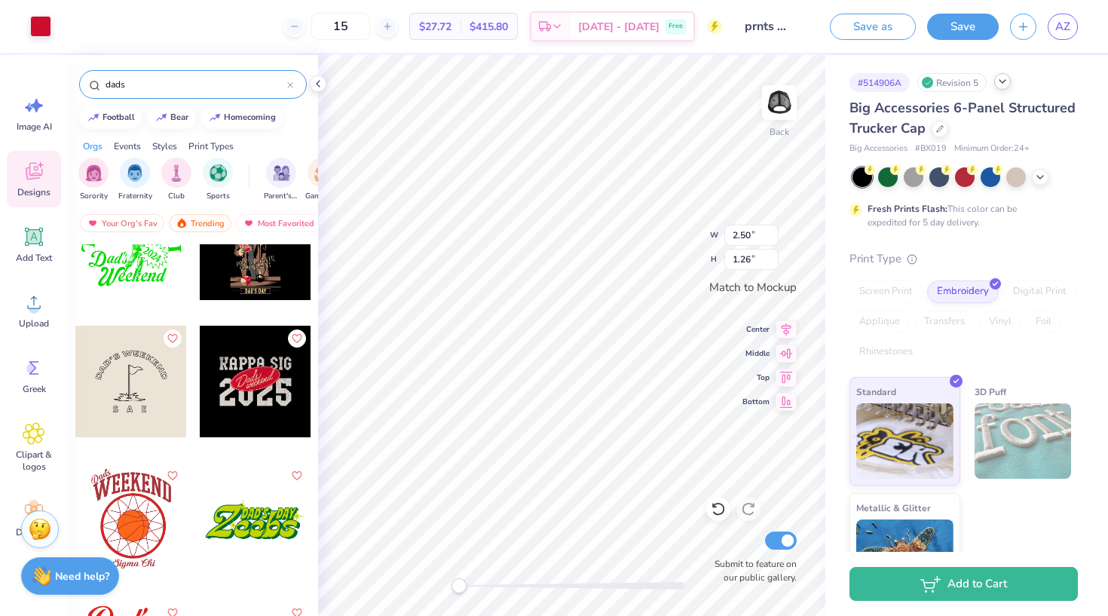
type input "3.60"
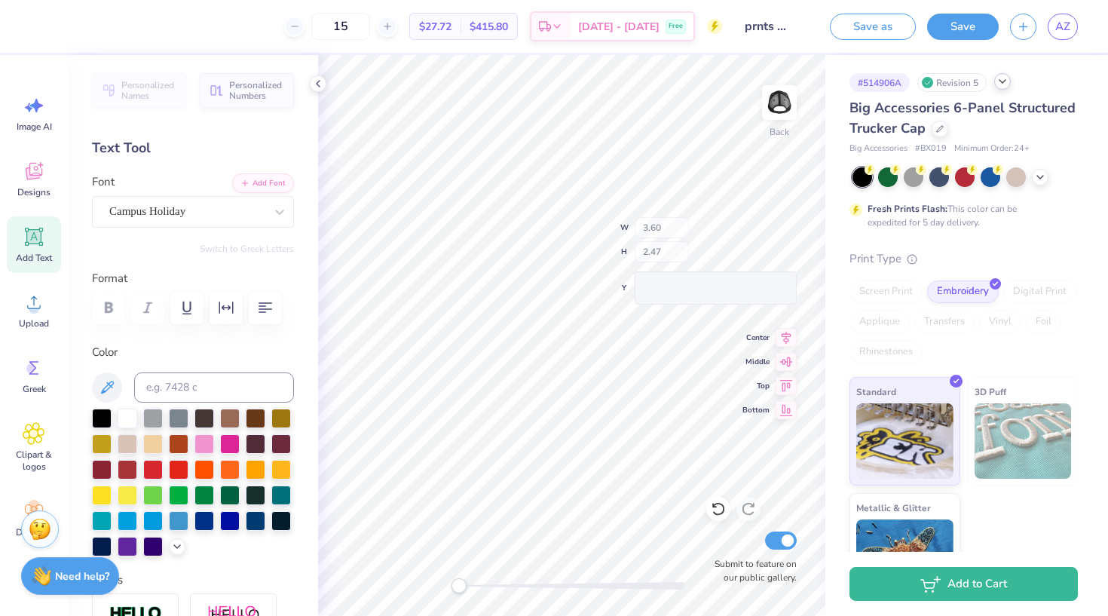
type input "0.65"
type textarea "Alpha phi"
type input "1.43"
type input "1.04"
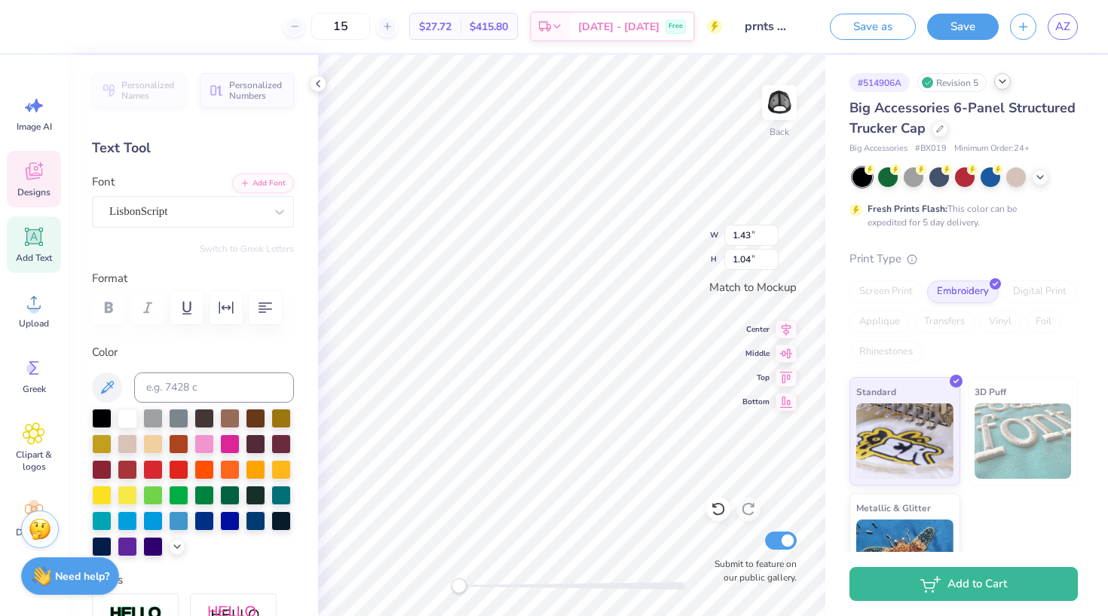
type input "1.12"
type input "0.91"
type textarea "Parent's"
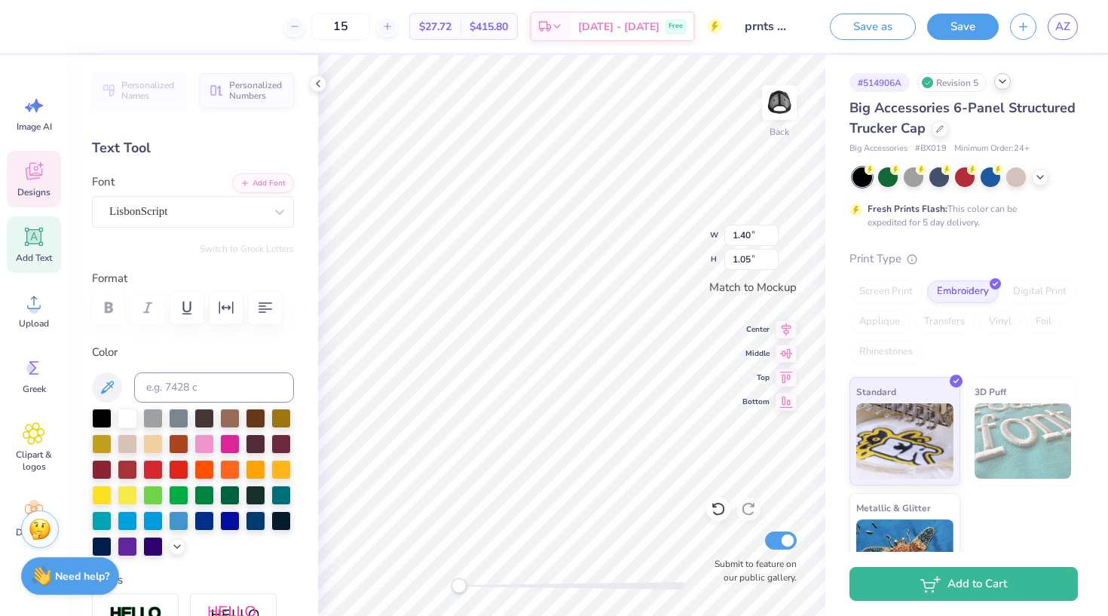
type input "1.40"
type input "1.05"
type textarea "Parents"
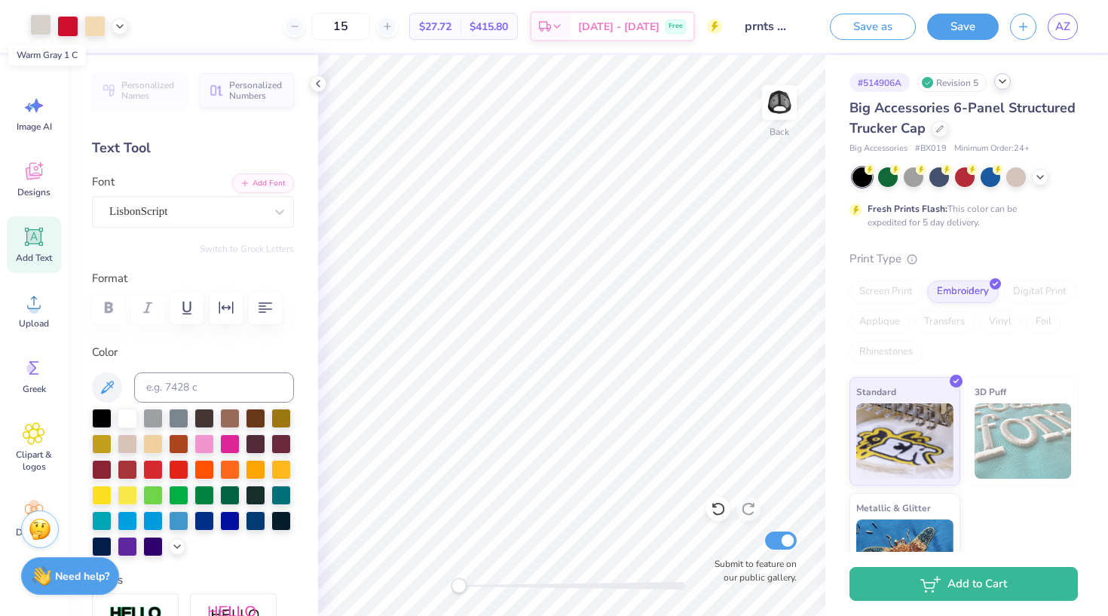
click at [45, 28] on div at bounding box center [40, 24] width 21 height 21
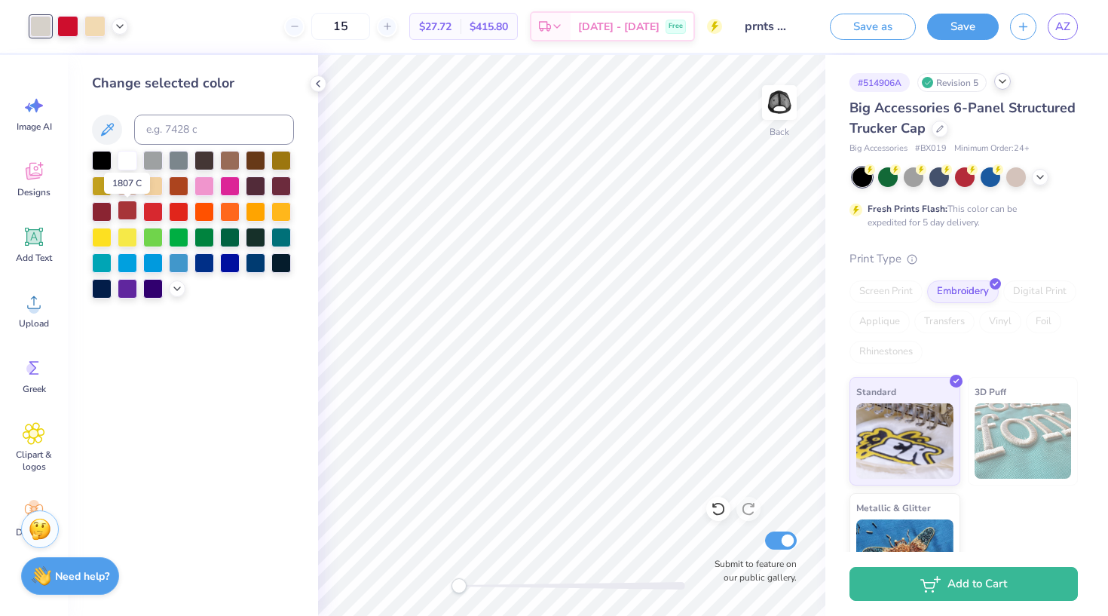
click at [124, 213] on div at bounding box center [128, 210] width 20 height 20
click at [70, 24] on div at bounding box center [67, 24] width 21 height 21
click at [108, 161] on div at bounding box center [102, 159] width 20 height 20
click at [205, 163] on div at bounding box center [204, 159] width 20 height 20
click at [322, 80] on icon at bounding box center [318, 84] width 12 height 12
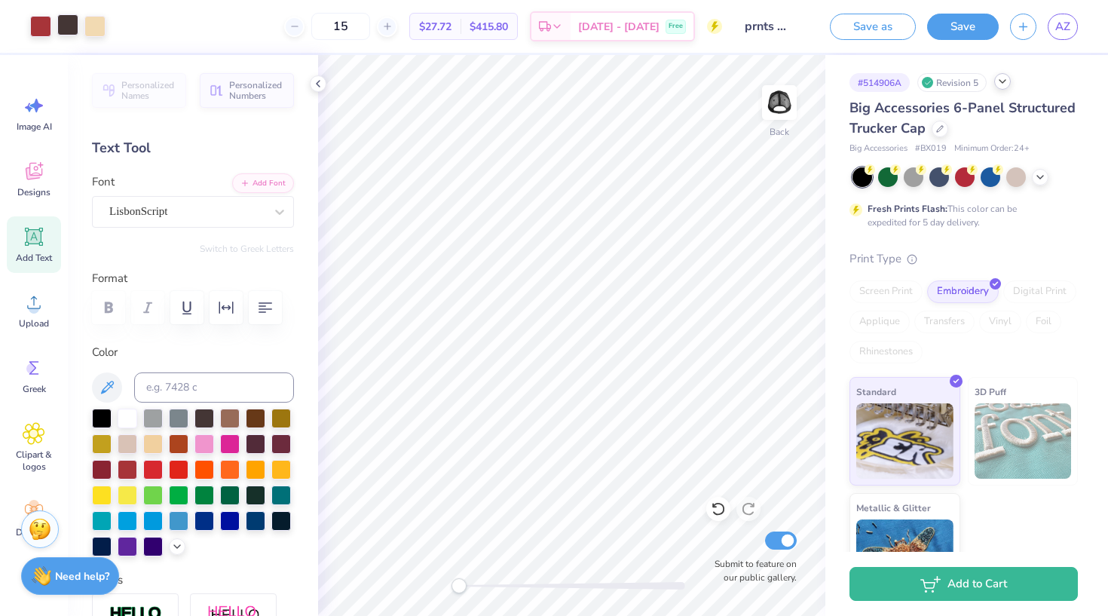
click at [66, 23] on div at bounding box center [67, 24] width 21 height 21
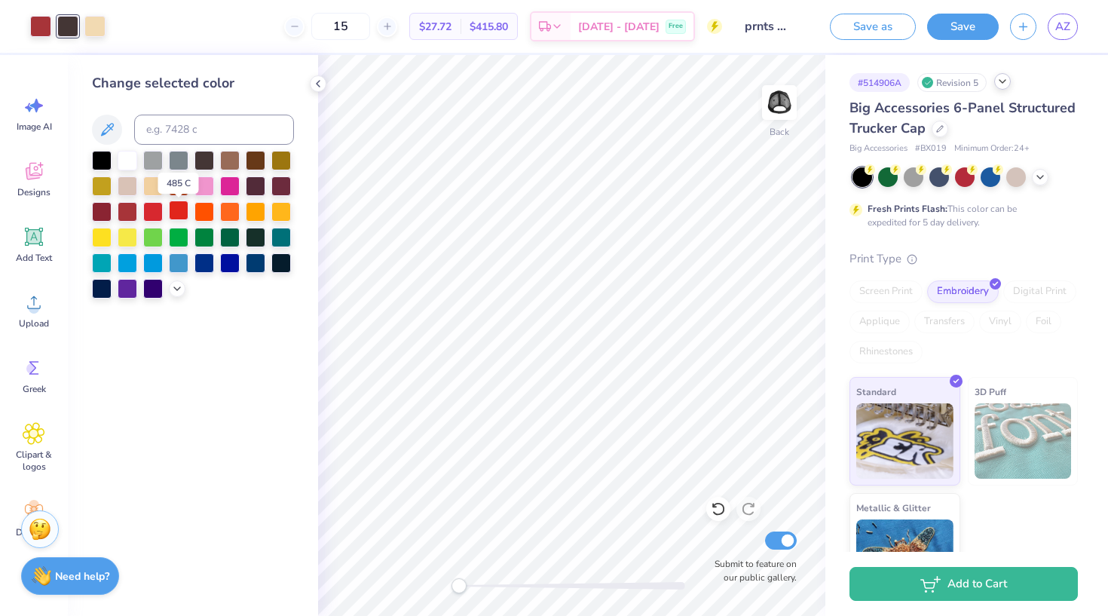
click at [179, 218] on div at bounding box center [179, 210] width 20 height 20
click at [176, 290] on icon at bounding box center [177, 287] width 12 height 12
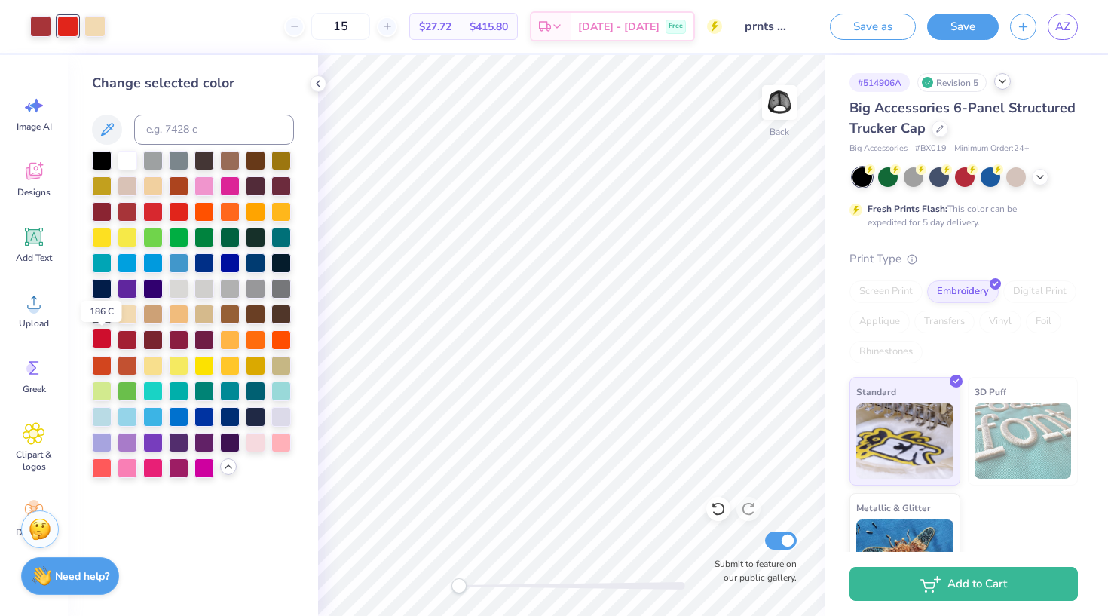
click at [102, 345] on div at bounding box center [102, 339] width 20 height 20
click at [322, 84] on icon at bounding box center [318, 84] width 12 height 12
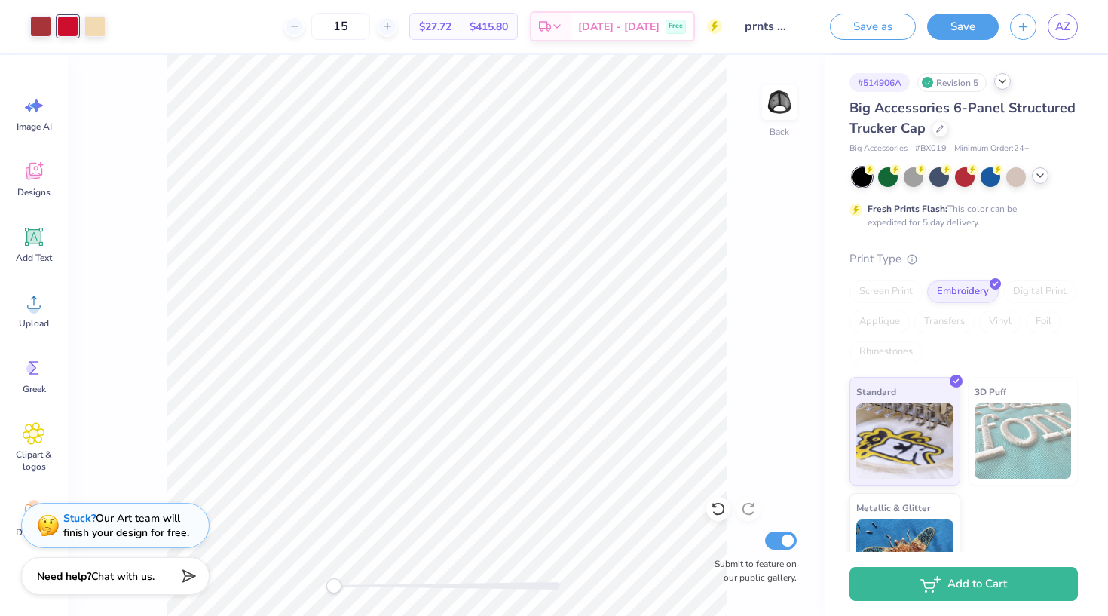
click at [926, 177] on icon at bounding box center [1040, 176] width 12 height 12
click at [926, 179] on div at bounding box center [1016, 176] width 20 height 20
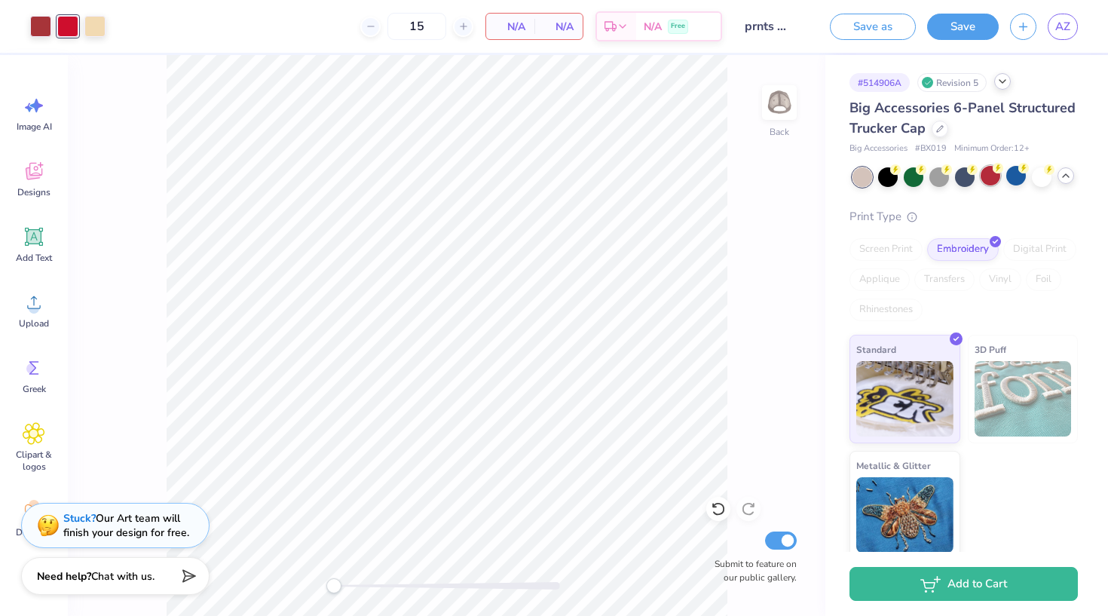
click at [926, 179] on div at bounding box center [991, 176] width 20 height 20
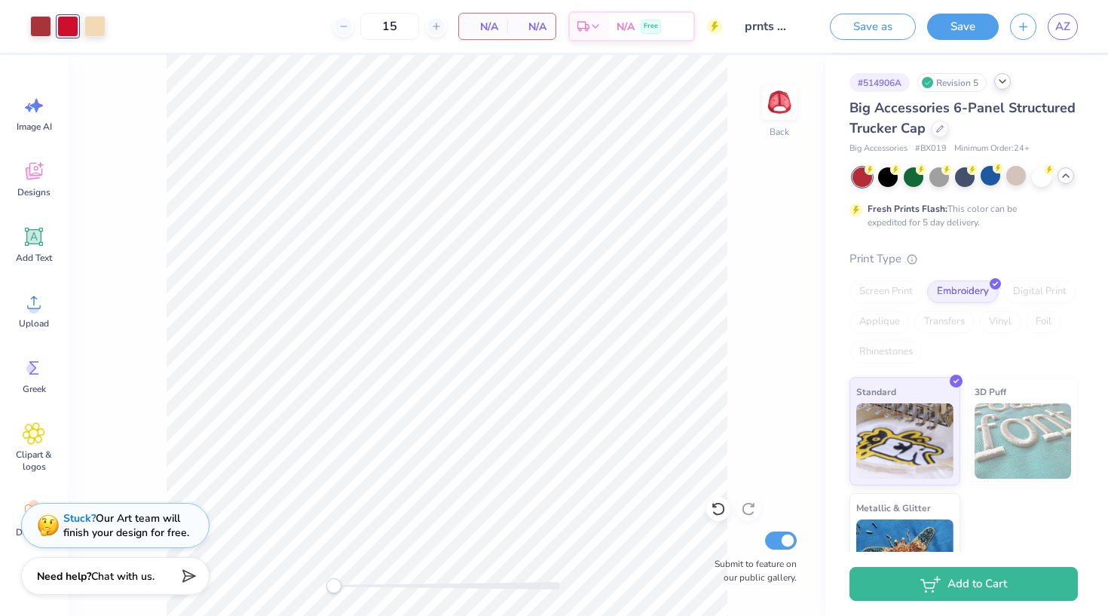
click at [926, 178] on icon at bounding box center [1066, 176] width 12 height 12
click at [926, 178] on div at bounding box center [1016, 176] width 20 height 20
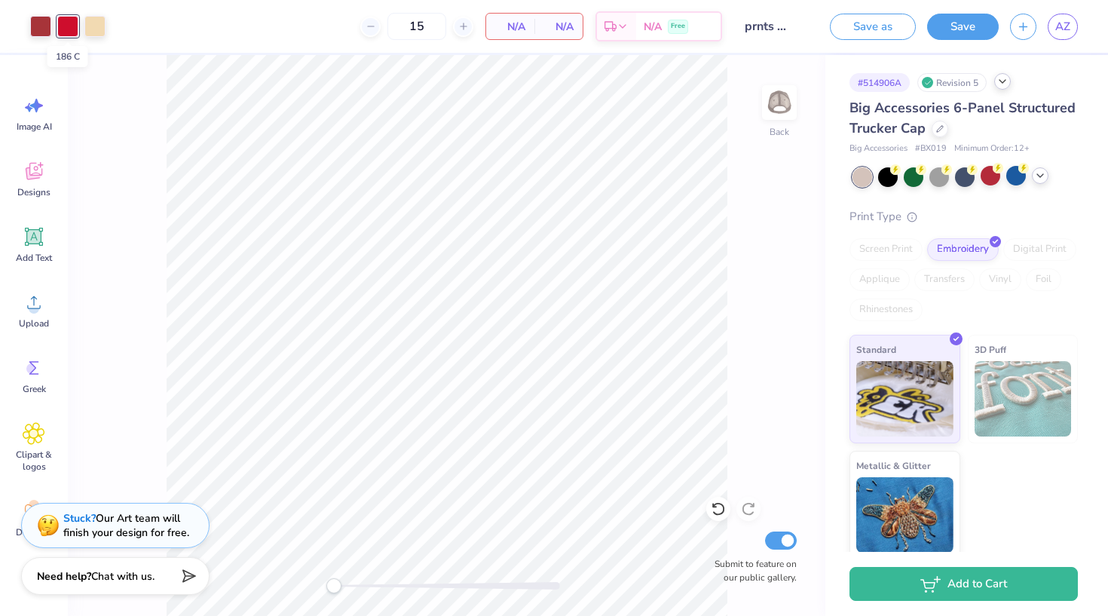
click at [66, 26] on div at bounding box center [67, 26] width 21 height 21
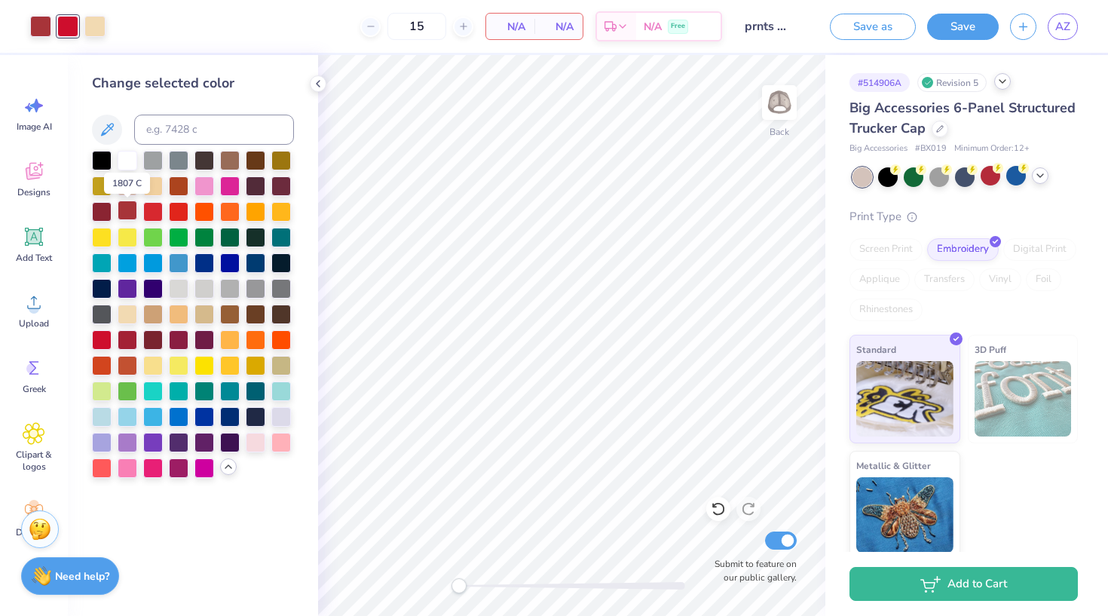
click at [122, 213] on div at bounding box center [128, 210] width 20 height 20
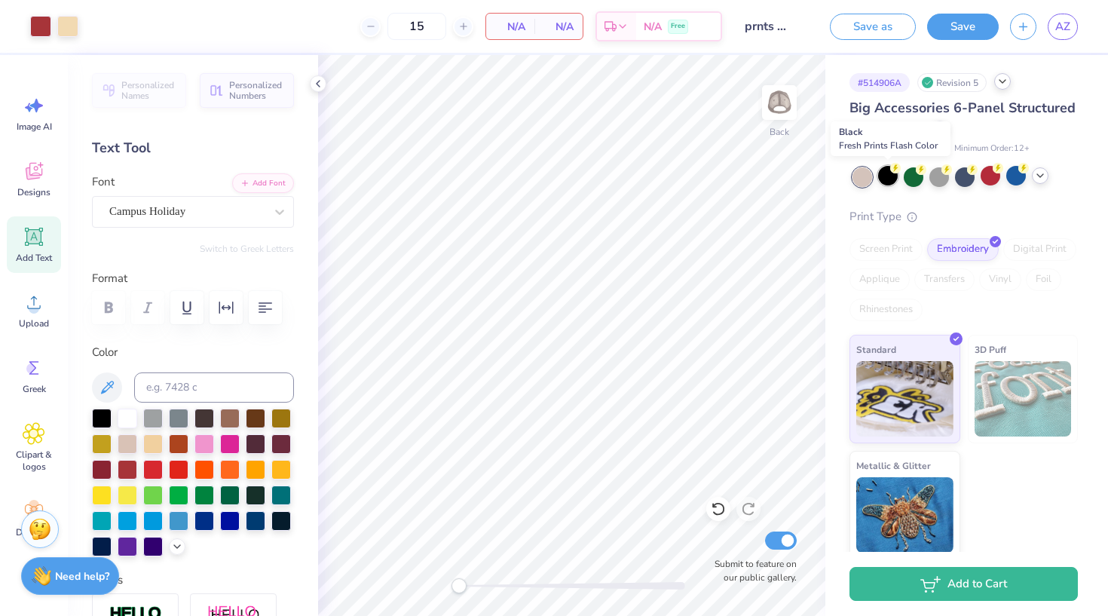
click at [893, 180] on div at bounding box center [888, 176] width 20 height 20
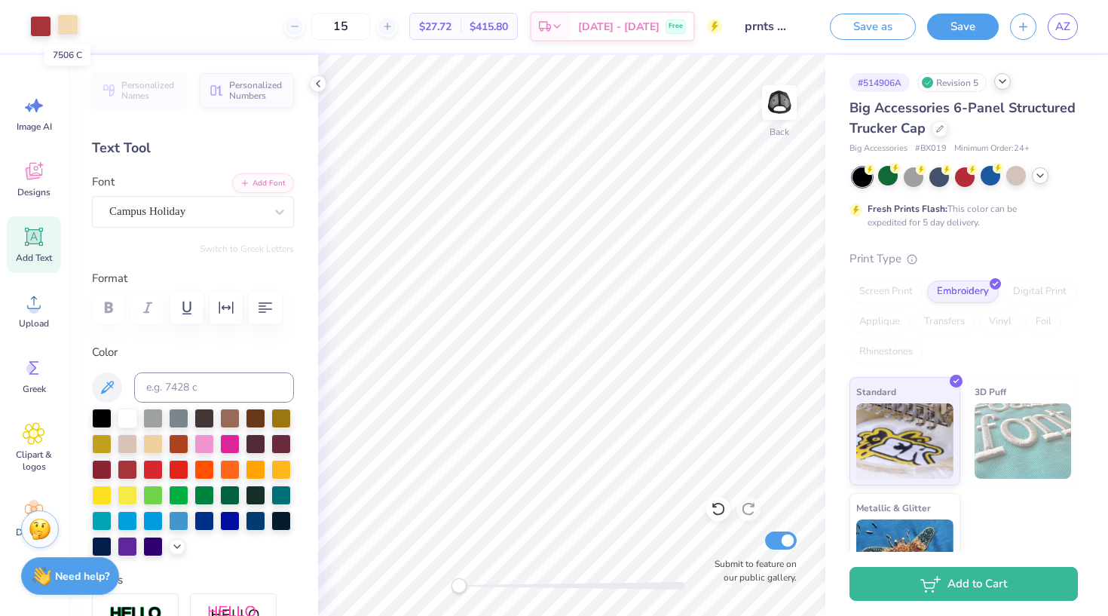
click at [72, 29] on div at bounding box center [67, 24] width 21 height 21
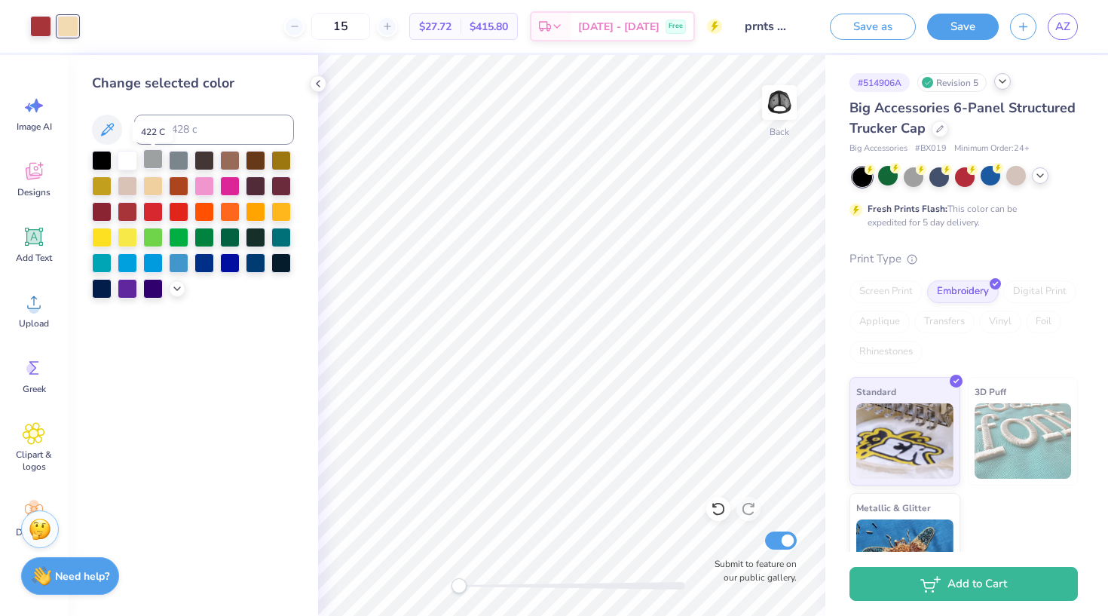
click at [151, 164] on div at bounding box center [153, 159] width 20 height 20
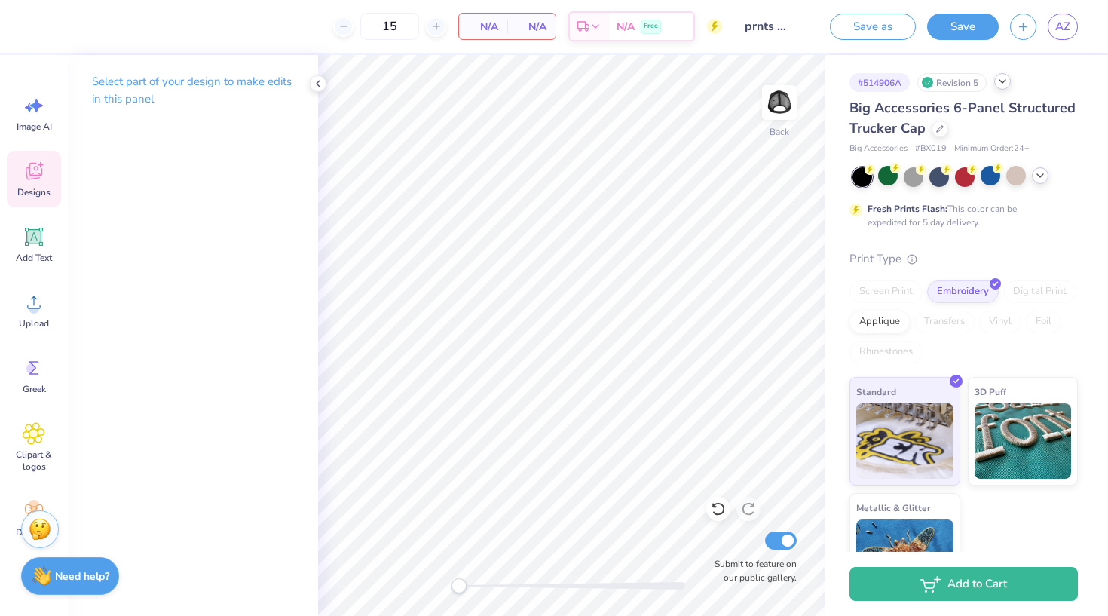
click at [43, 173] on icon at bounding box center [34, 171] width 23 height 23
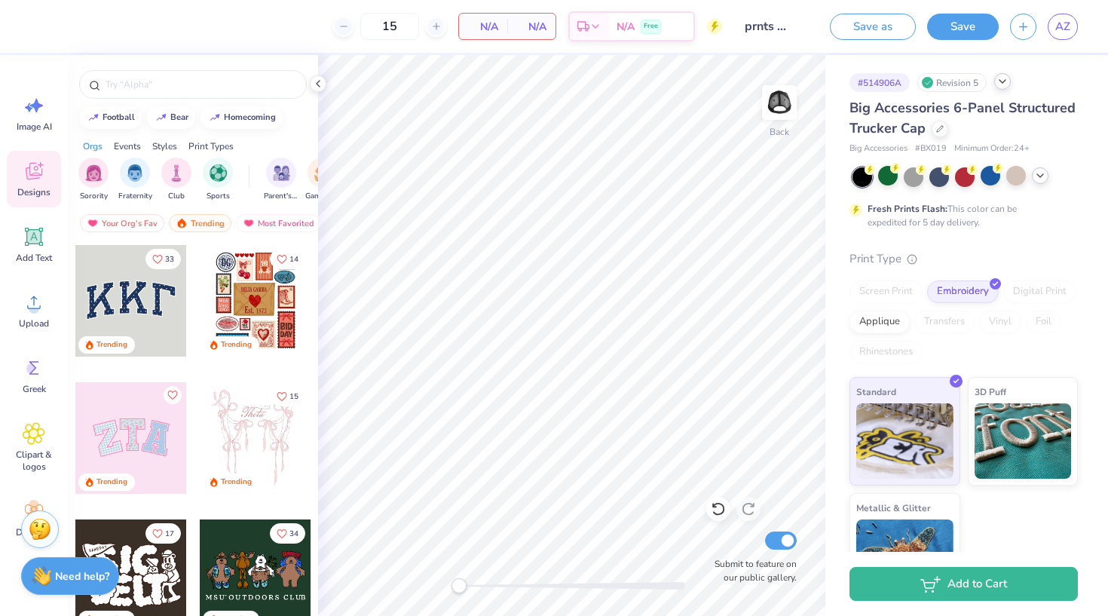
scroll to position [0, 0]
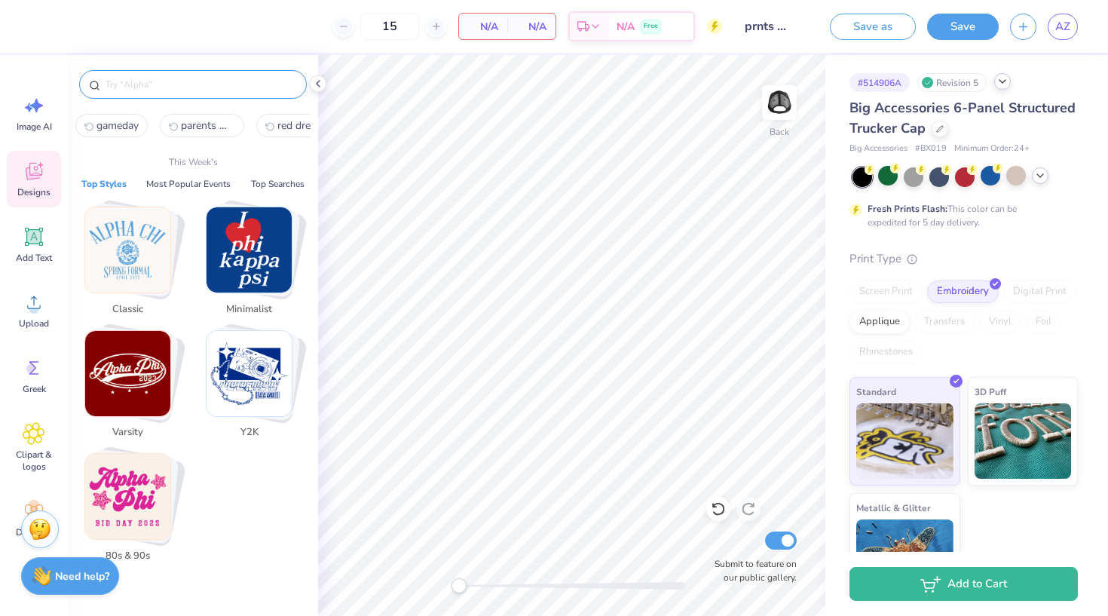
click at [185, 88] on input "text" at bounding box center [200, 84] width 193 height 15
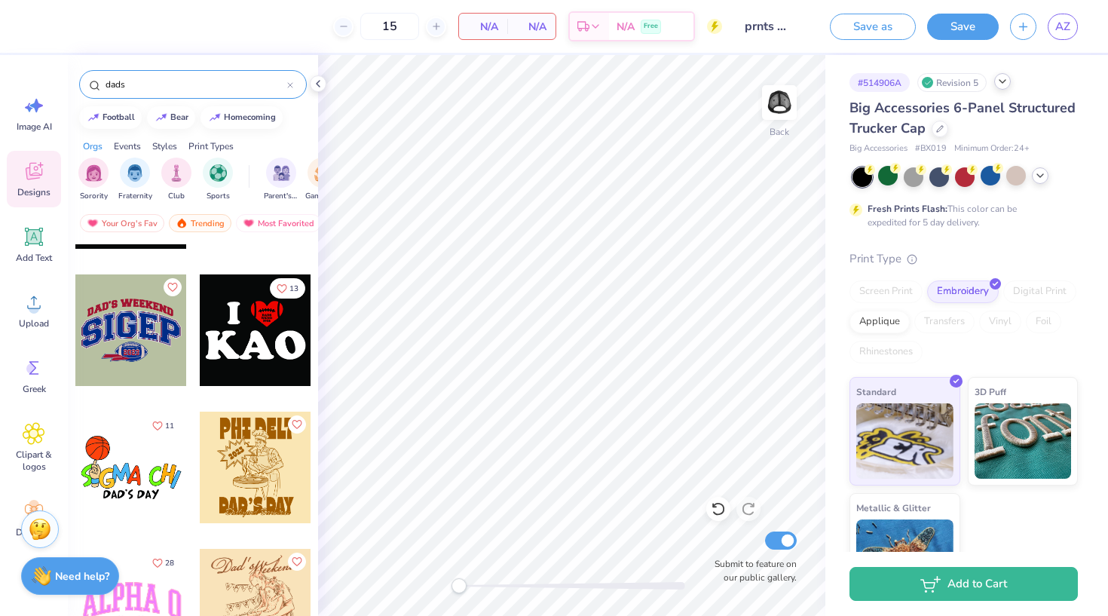
scroll to position [2712, 0]
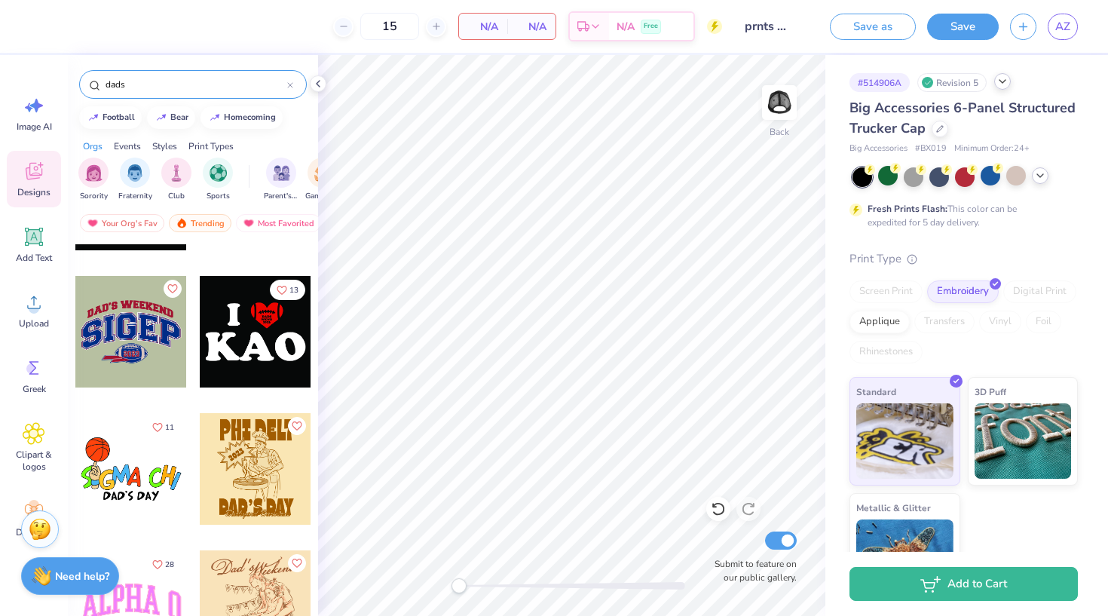
type input "dads"
click at [127, 359] on div at bounding box center [131, 332] width 112 height 112
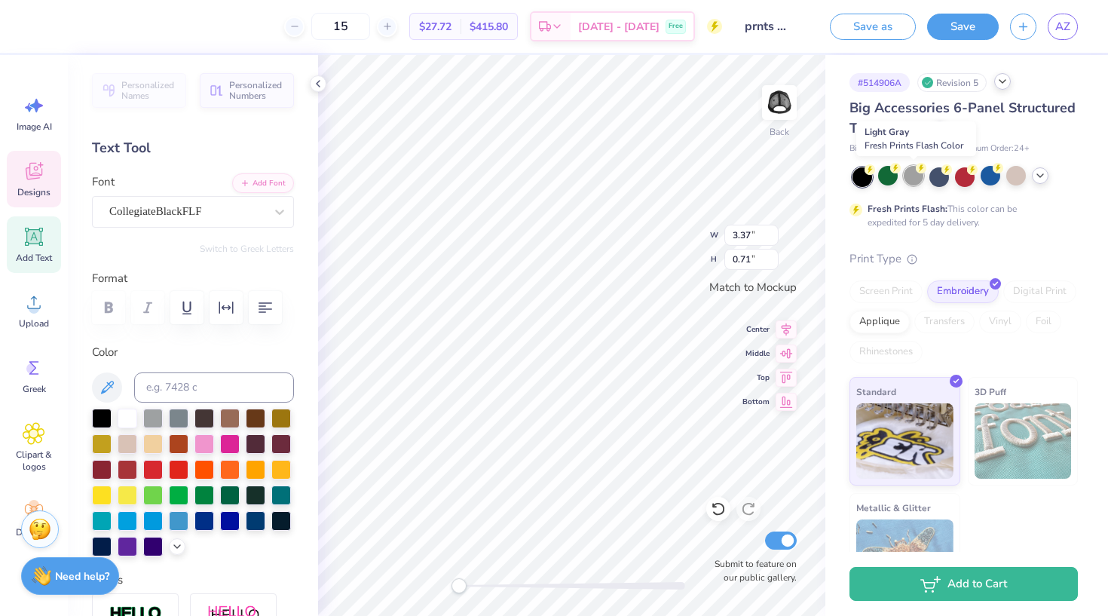
click at [918, 177] on div at bounding box center [914, 176] width 20 height 20
click at [926, 177] on icon at bounding box center [1040, 176] width 12 height 12
click at [926, 178] on div at bounding box center [1042, 176] width 20 height 20
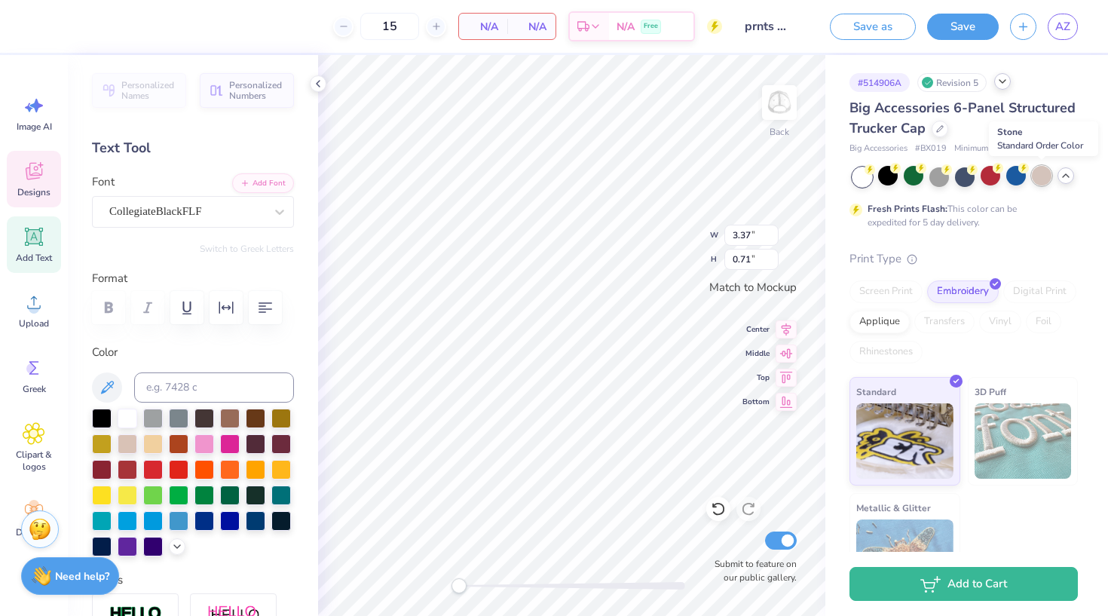
click at [926, 182] on div at bounding box center [1042, 176] width 20 height 20
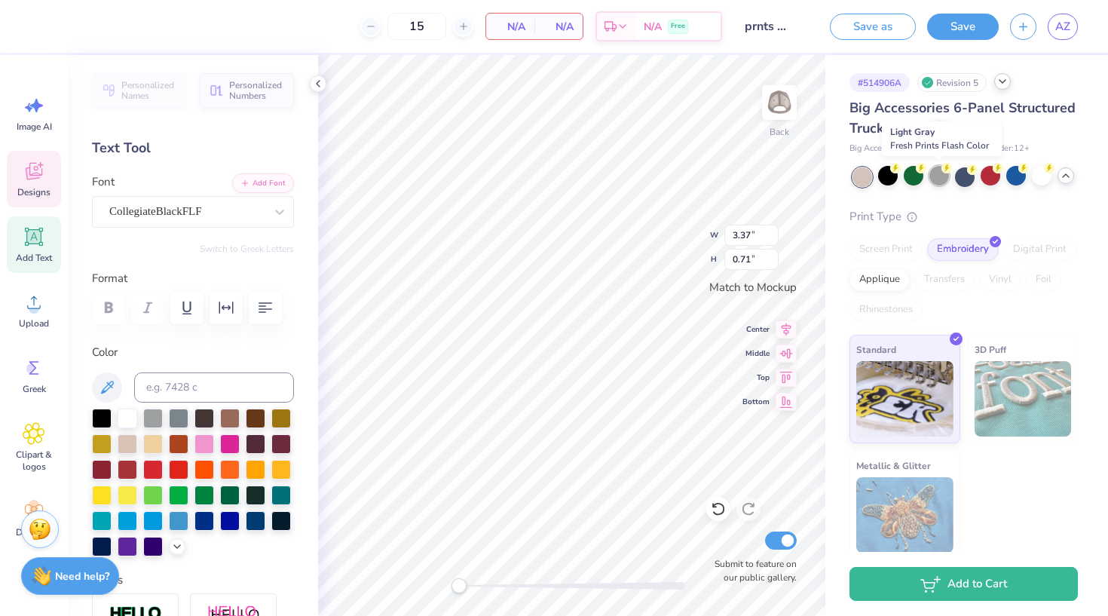
click at [926, 179] on div at bounding box center [939, 176] width 20 height 20
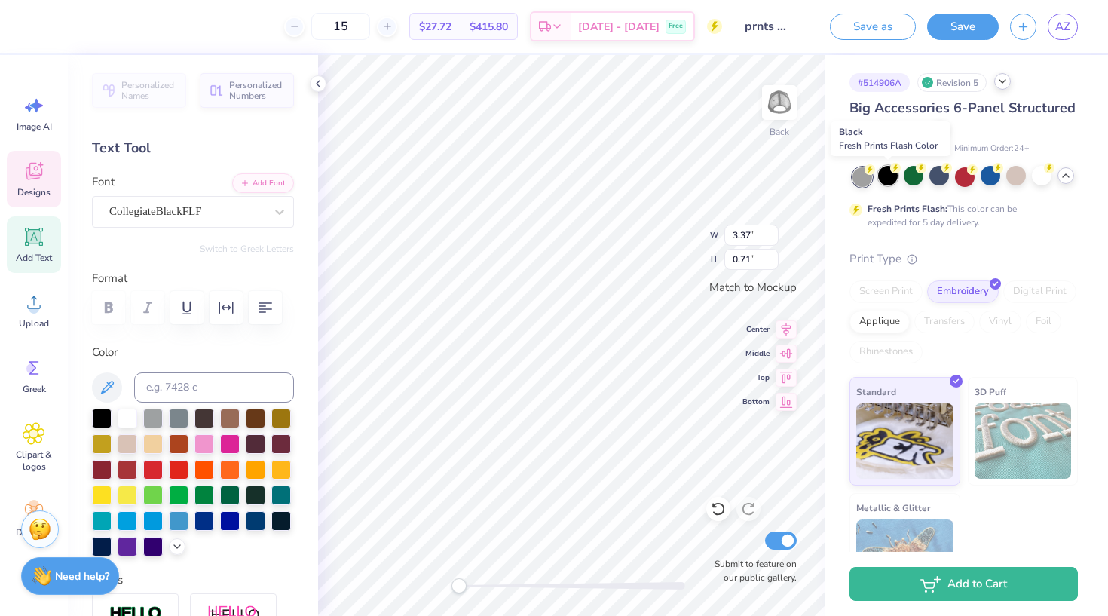
click at [891, 174] on div at bounding box center [888, 176] width 20 height 20
type textarea "PARENT'S WEEKEND"
type input "3.95"
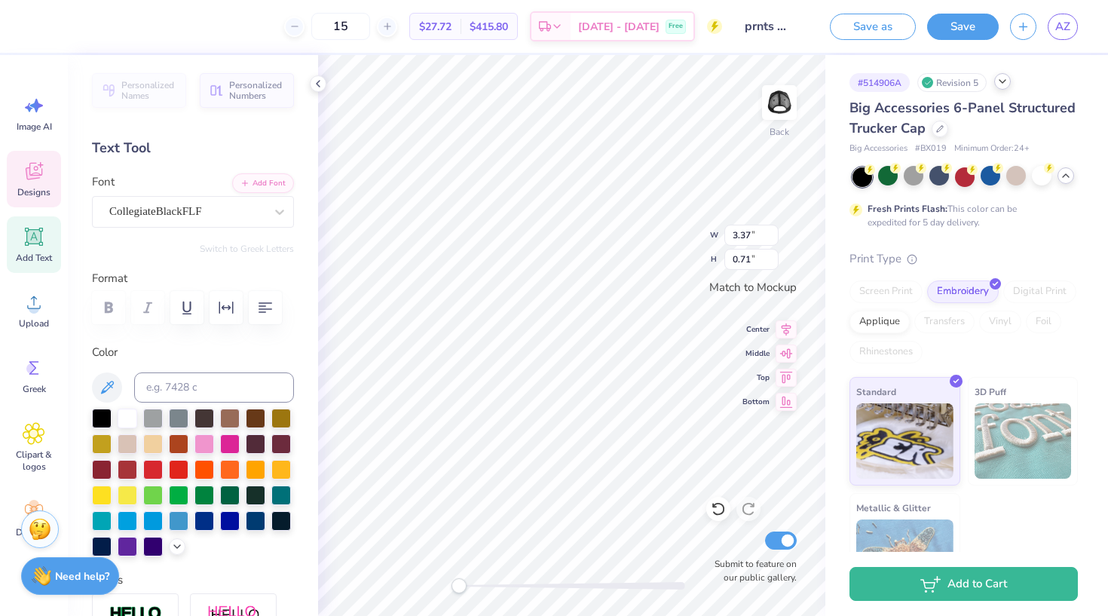
type input "1.50"
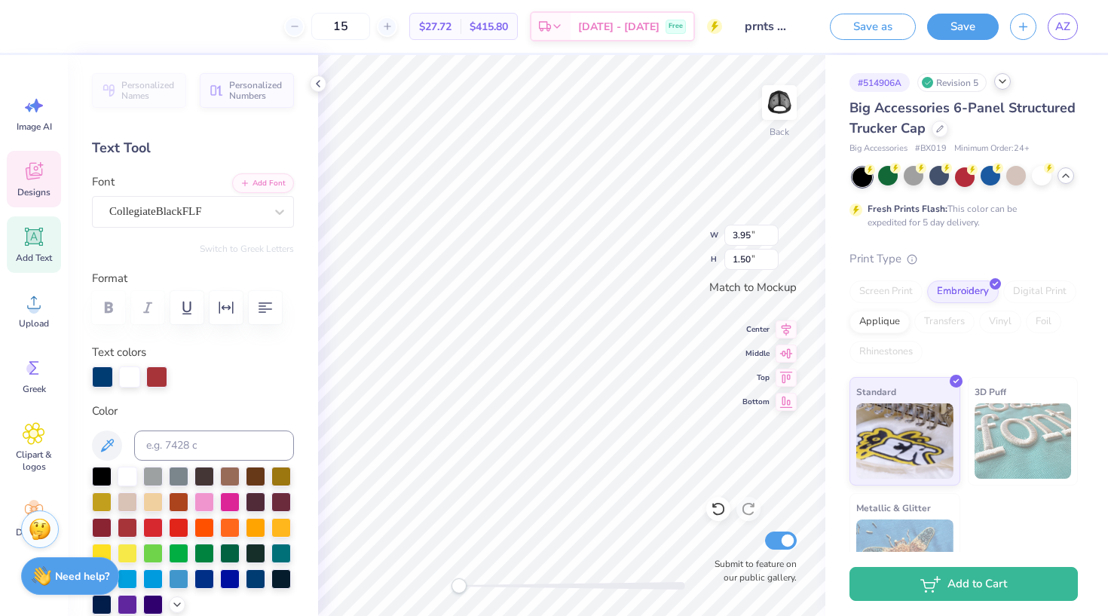
type textarea "APHI"
type textarea "2025"
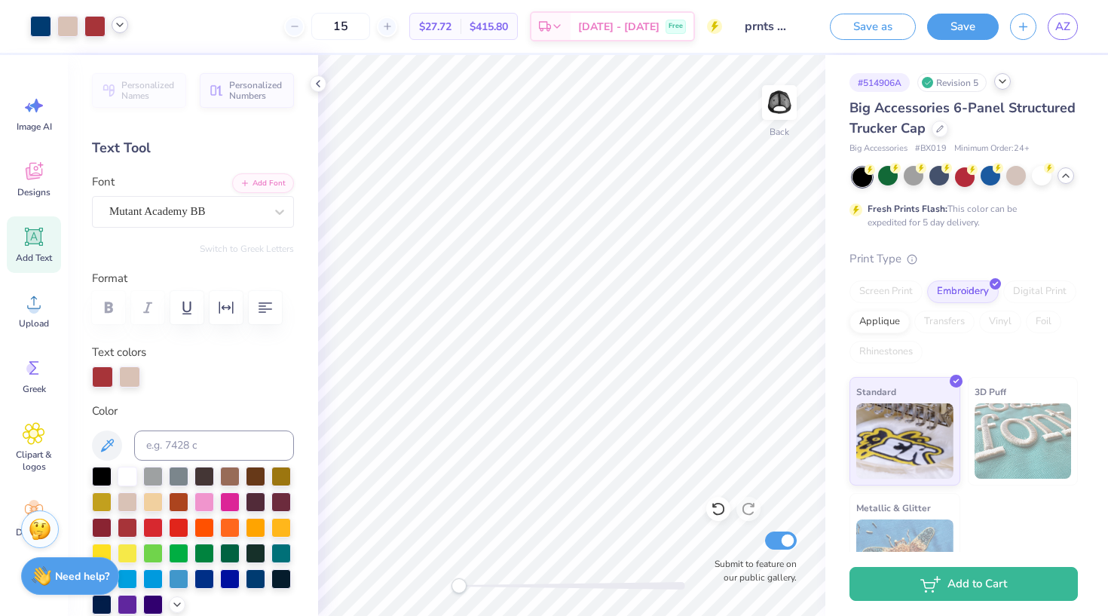
click at [120, 28] on icon at bounding box center [120, 25] width 12 height 12
click at [43, 29] on div at bounding box center [40, 24] width 21 height 21
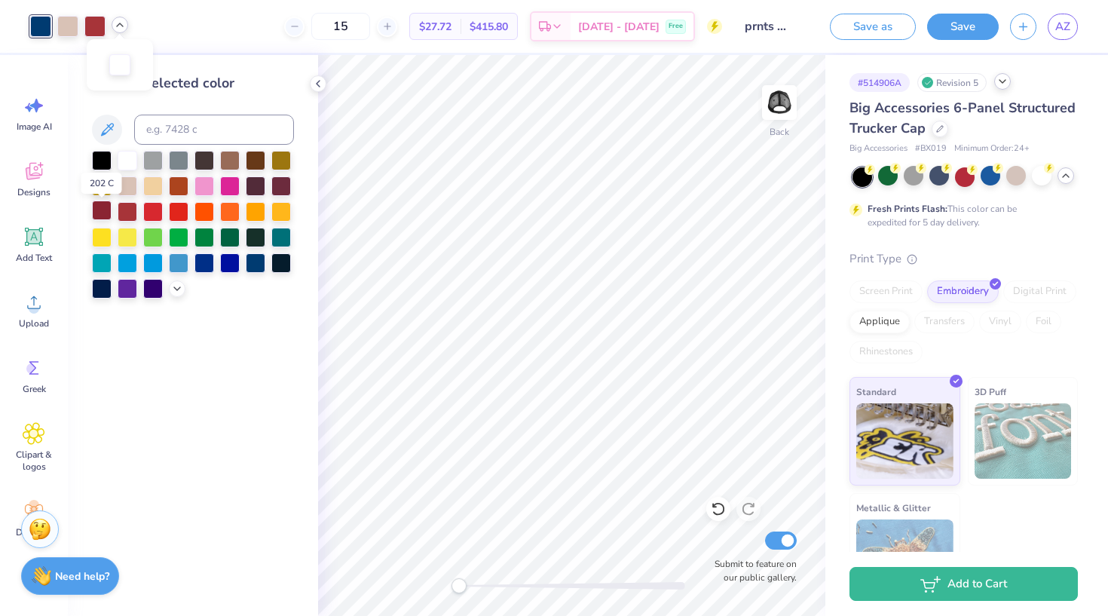
click at [105, 215] on div at bounding box center [102, 210] width 20 height 20
click at [127, 215] on div at bounding box center [128, 210] width 20 height 20
click at [320, 82] on icon at bounding box center [318, 84] width 12 height 12
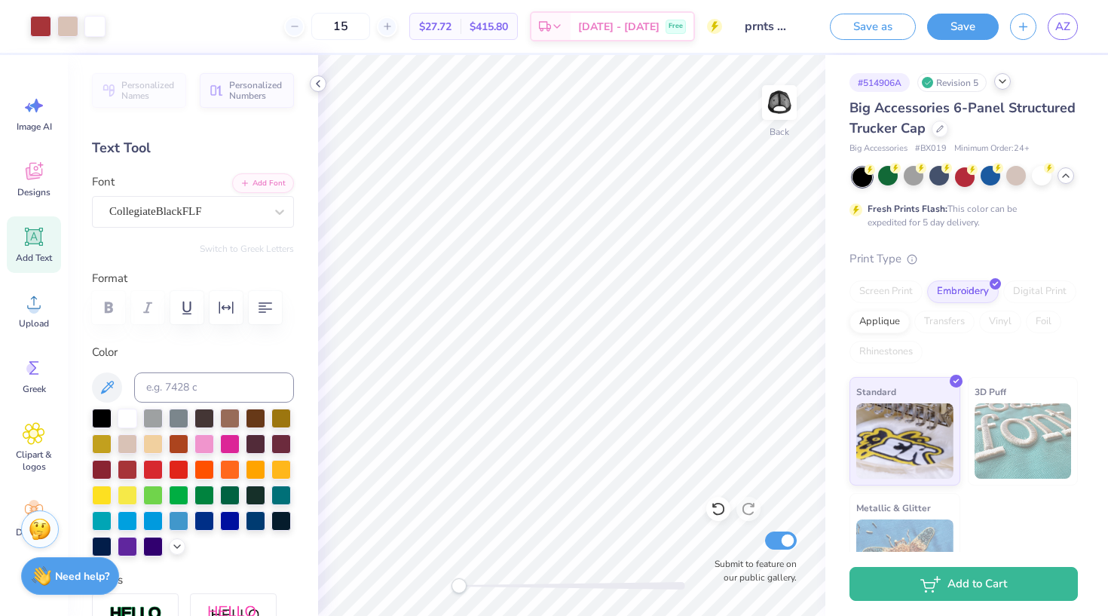
click at [318, 84] on icon at bounding box center [318, 84] width 12 height 12
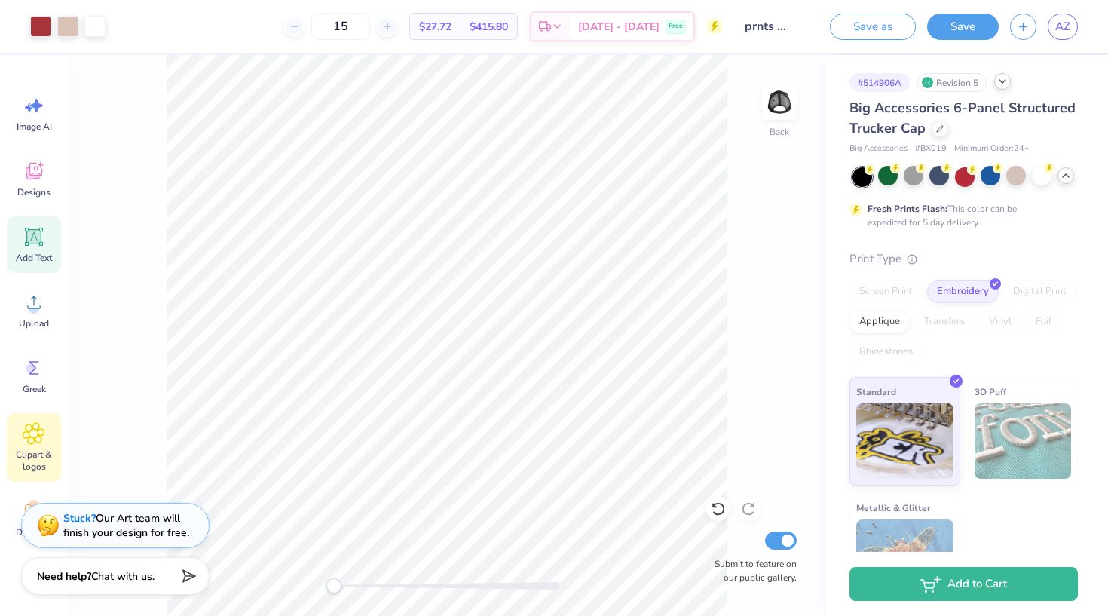
click at [36, 427] on icon at bounding box center [34, 433] width 22 height 23
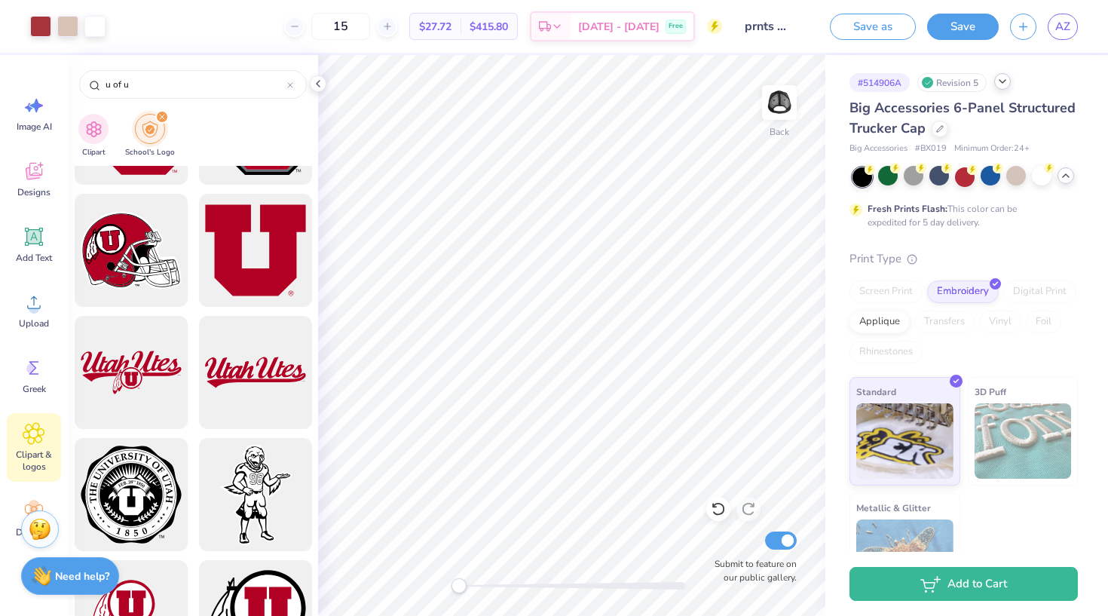
scroll to position [575, 0]
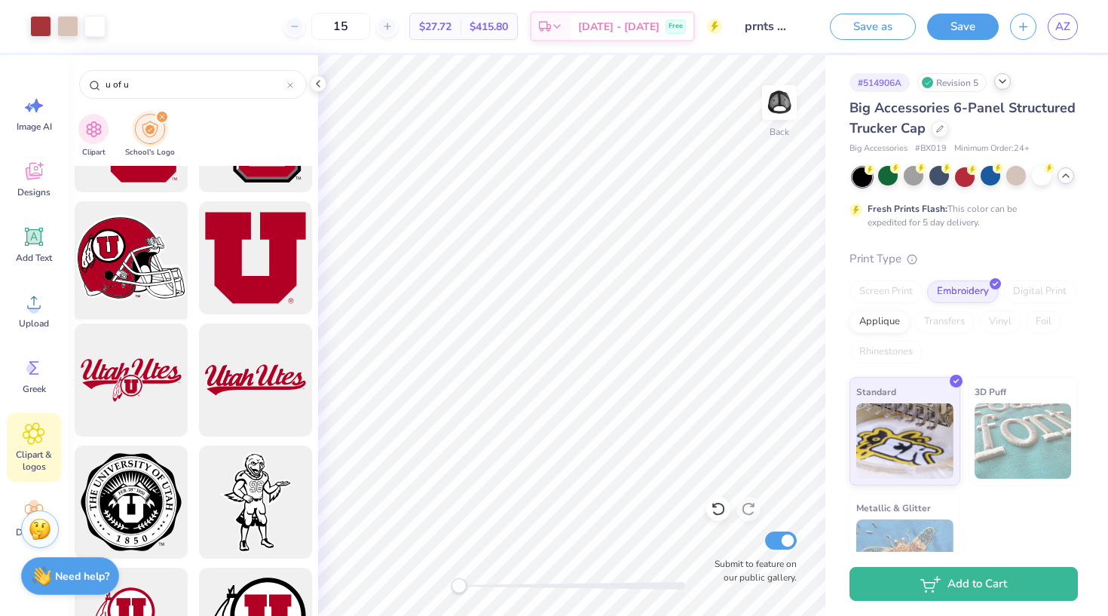
click at [134, 266] on div at bounding box center [131, 258] width 124 height 124
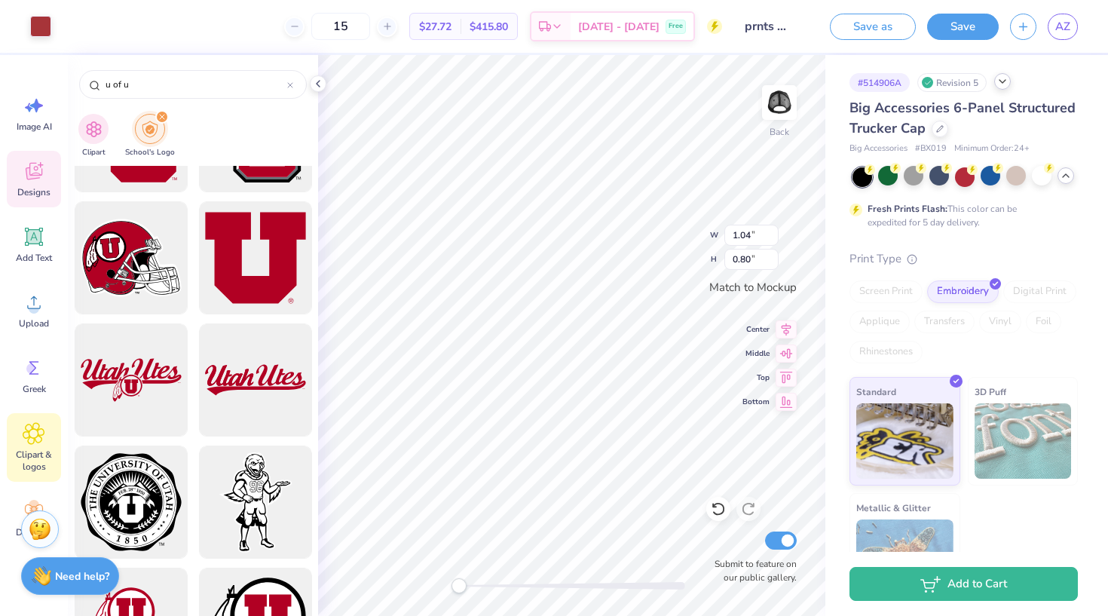
type input "4.12"
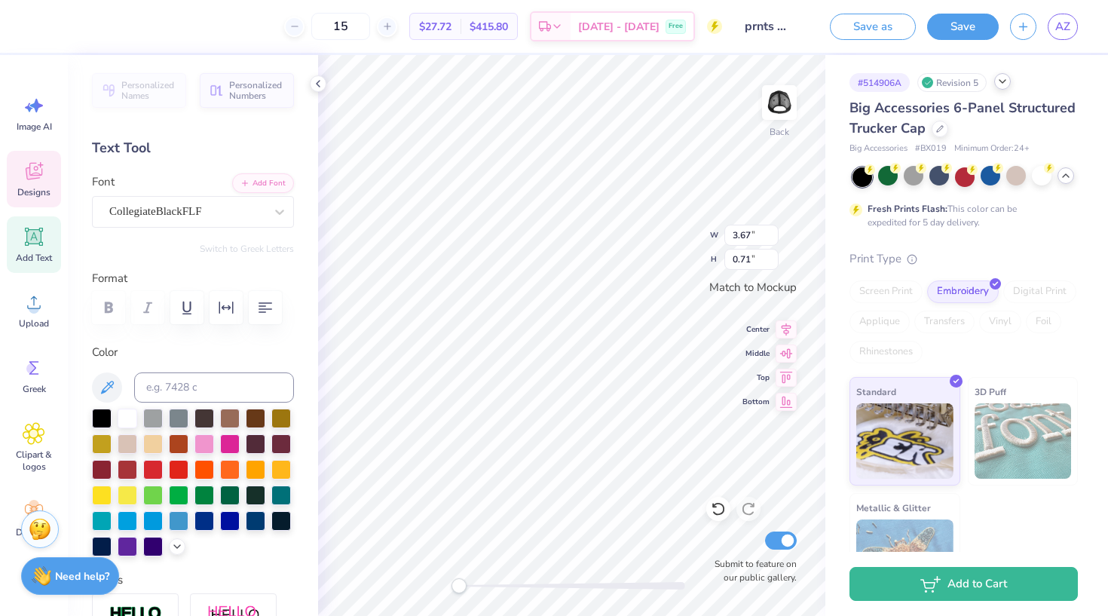
type input "3.44"
type input "1.52"
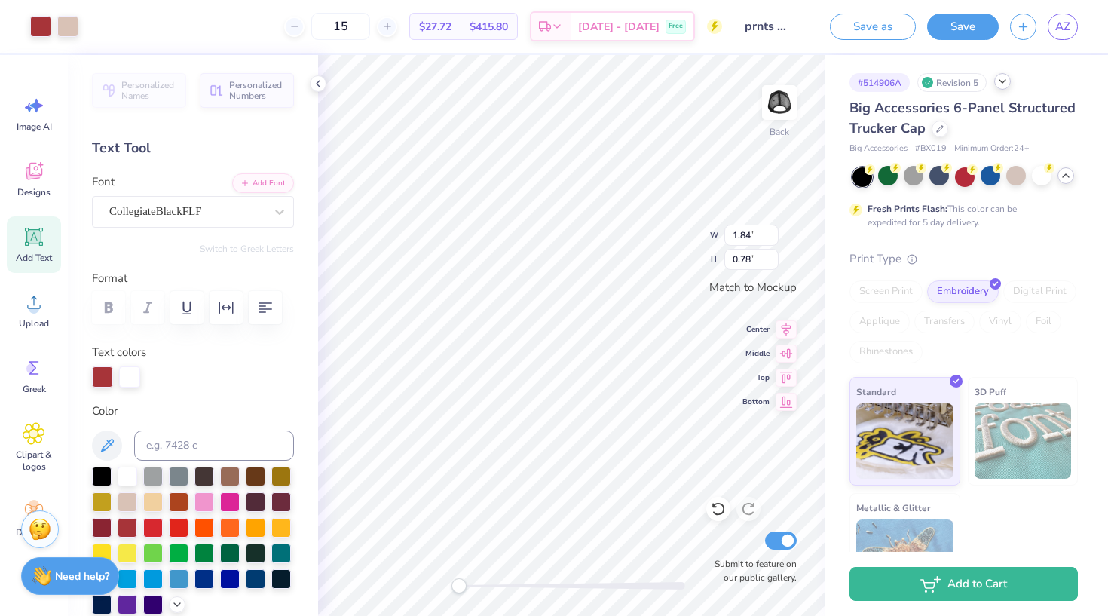
type input "0.93"
type input "0.41"
click at [47, 26] on div at bounding box center [40, 24] width 21 height 21
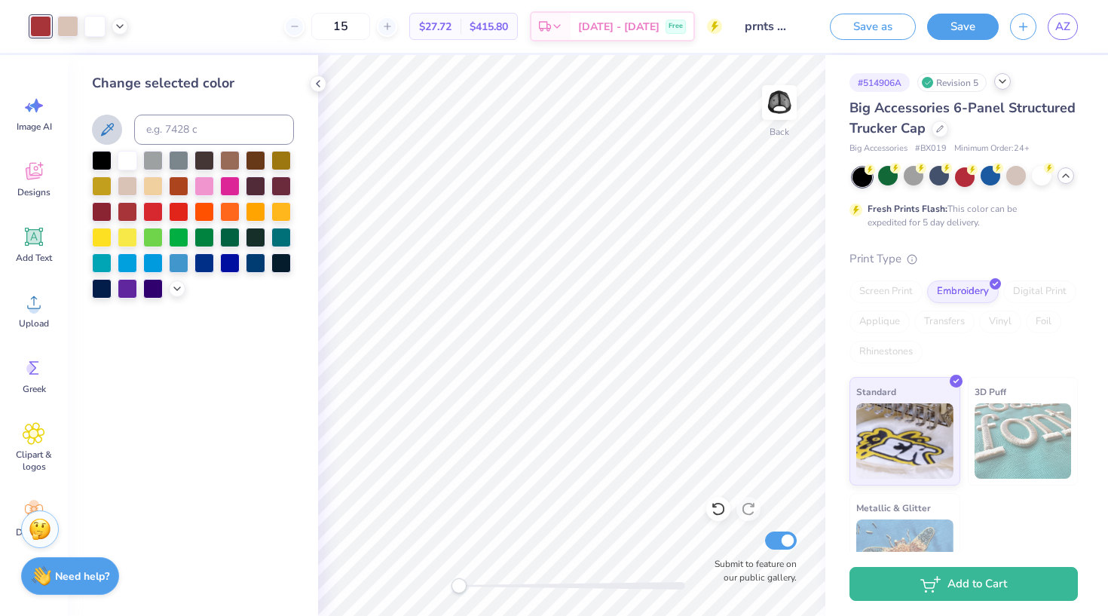
click at [108, 125] on icon at bounding box center [107, 129] width 13 height 13
click at [120, 25] on icon at bounding box center [120, 25] width 12 height 12
click at [120, 26] on icon at bounding box center [120, 25] width 12 height 12
click at [322, 84] on icon at bounding box center [318, 84] width 12 height 12
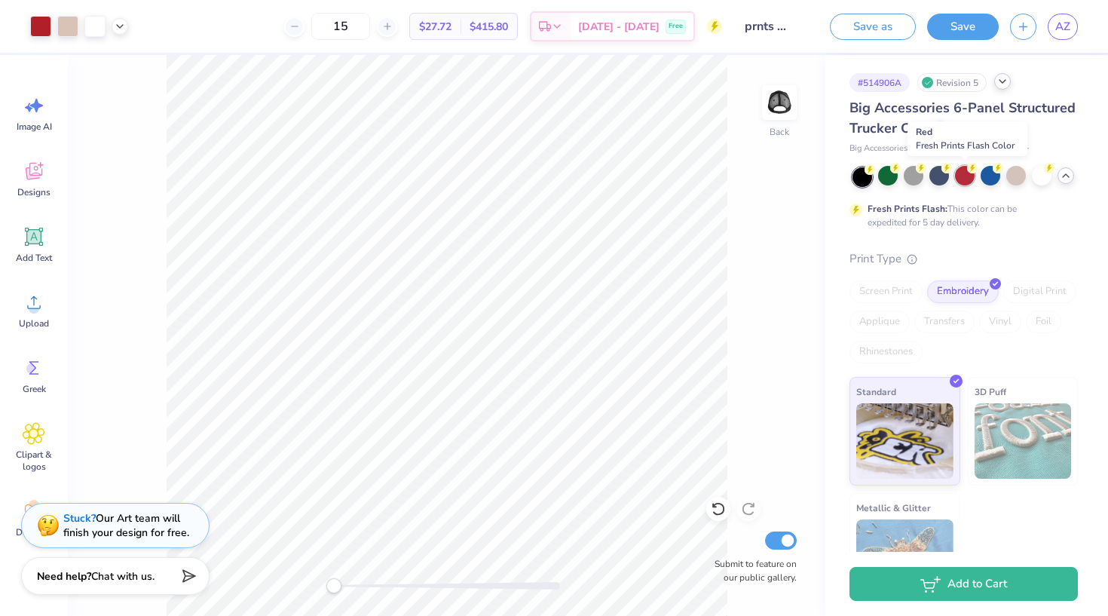
click at [926, 178] on div at bounding box center [965, 176] width 20 height 20
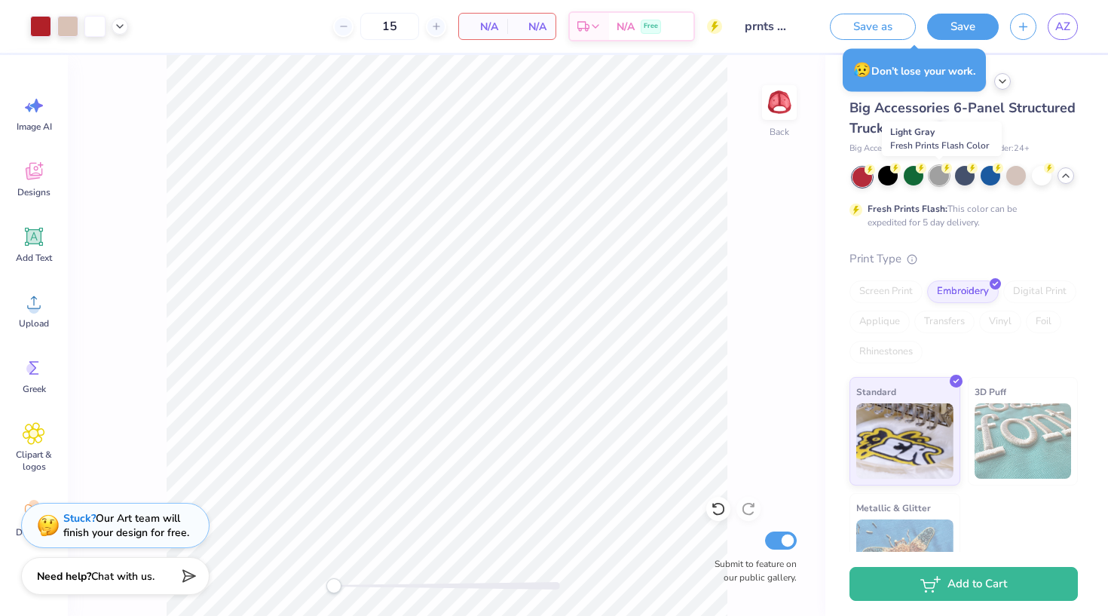
click at [926, 176] on div at bounding box center [939, 176] width 20 height 20
click at [885, 176] on div at bounding box center [888, 176] width 20 height 20
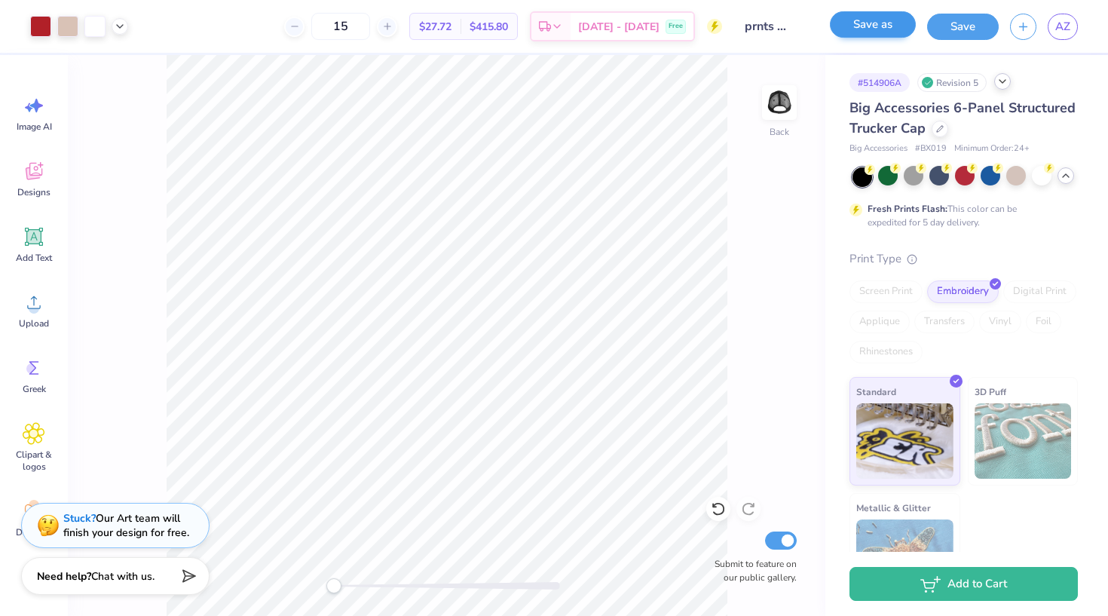
click at [886, 25] on button "Save as" at bounding box center [873, 24] width 86 height 26
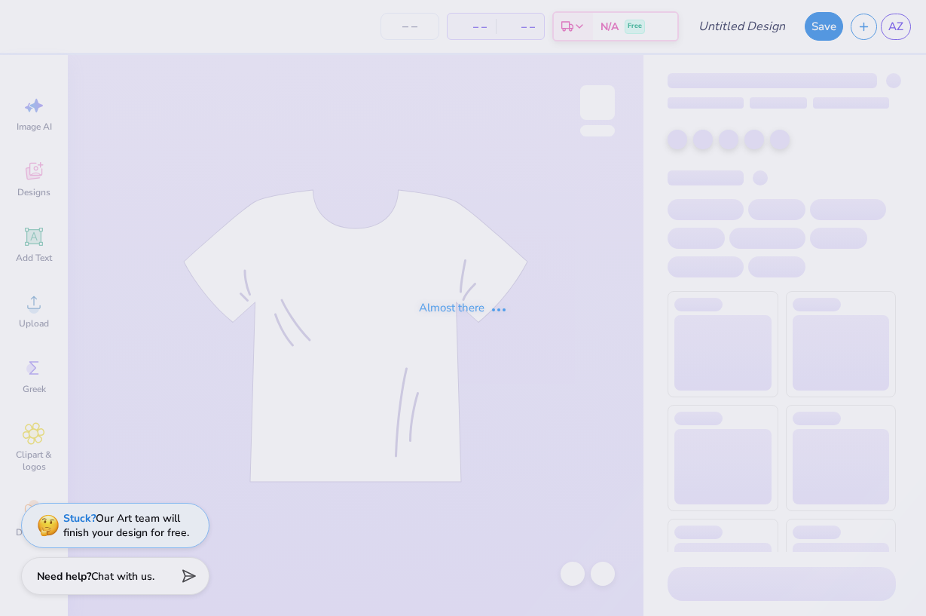
type input "1"
type input "parents wknd"
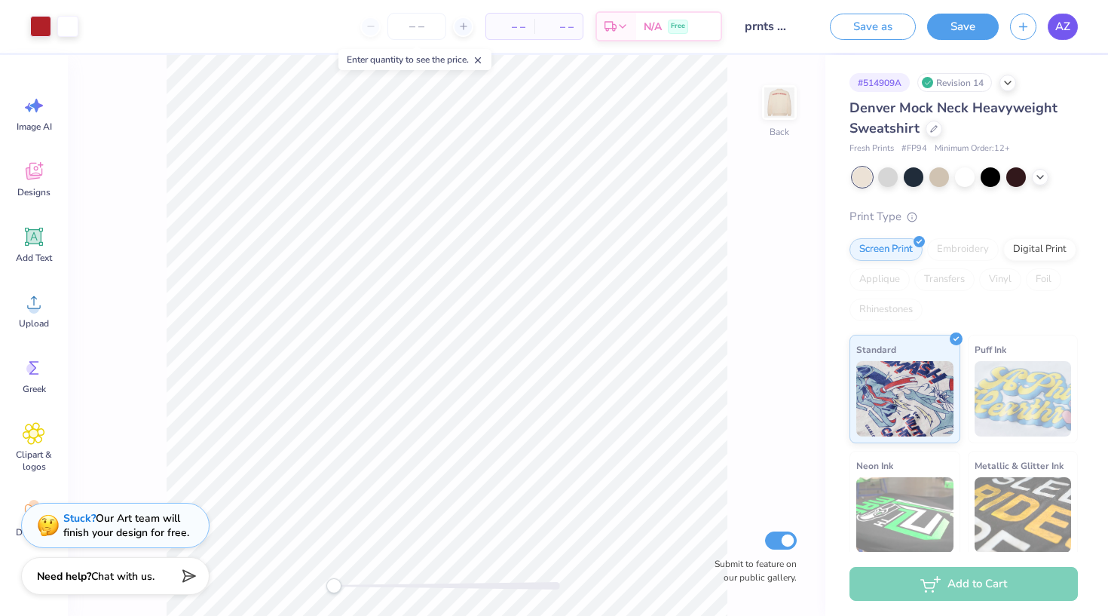
click at [1063, 29] on span "AZ" at bounding box center [1062, 26] width 15 height 17
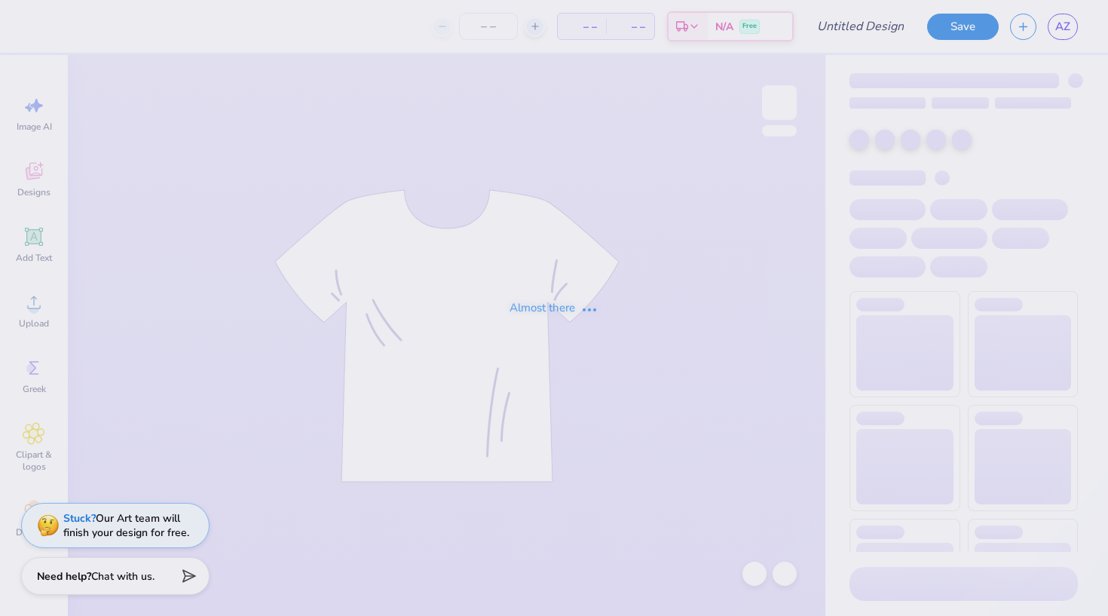
type input "prnts wknd sweatshirt"
